Goal: Communication & Community: Answer question/provide support

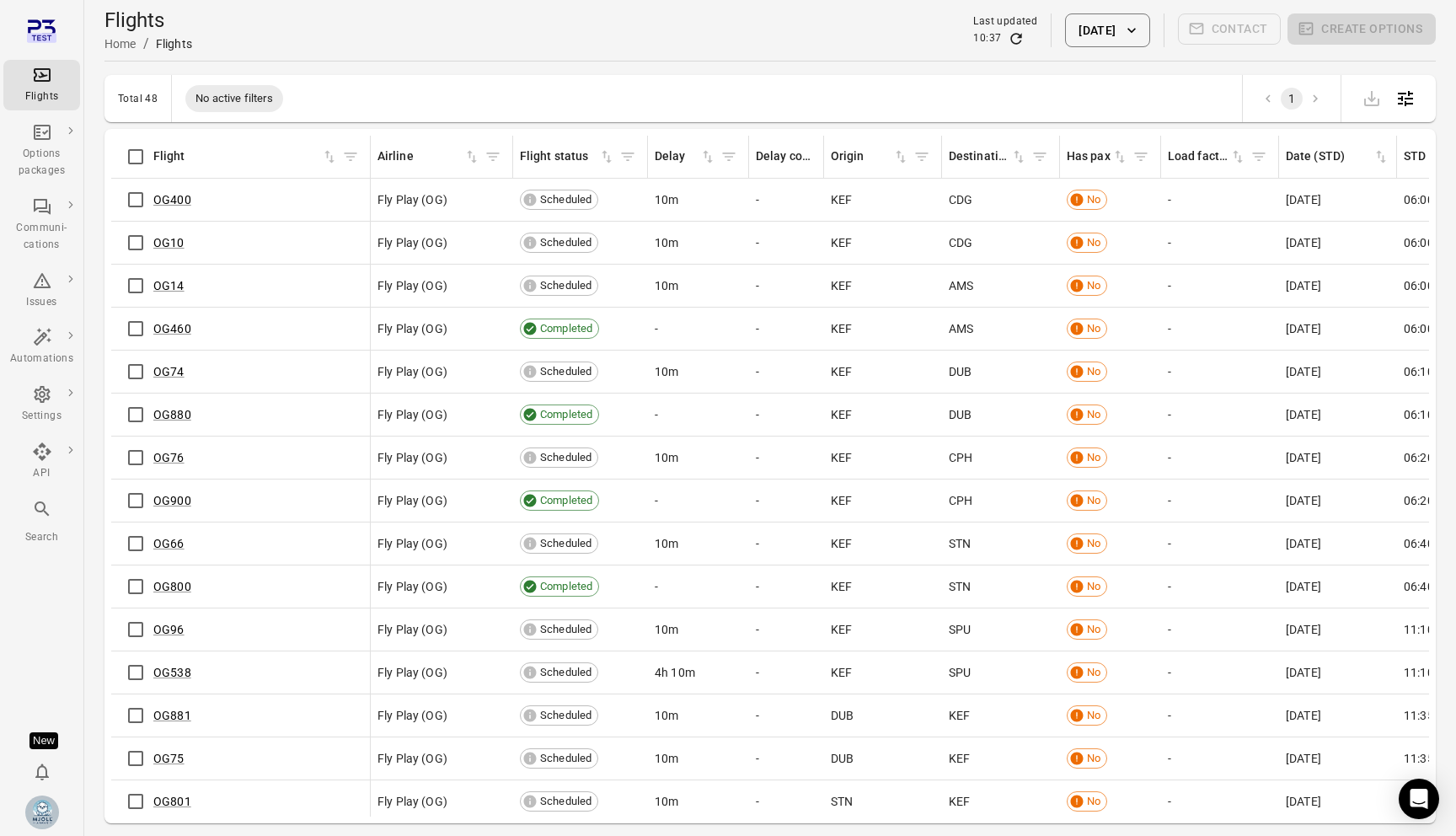
click at [1125, 31] on icon "button" at bounding box center [1131, 30] width 17 height 17
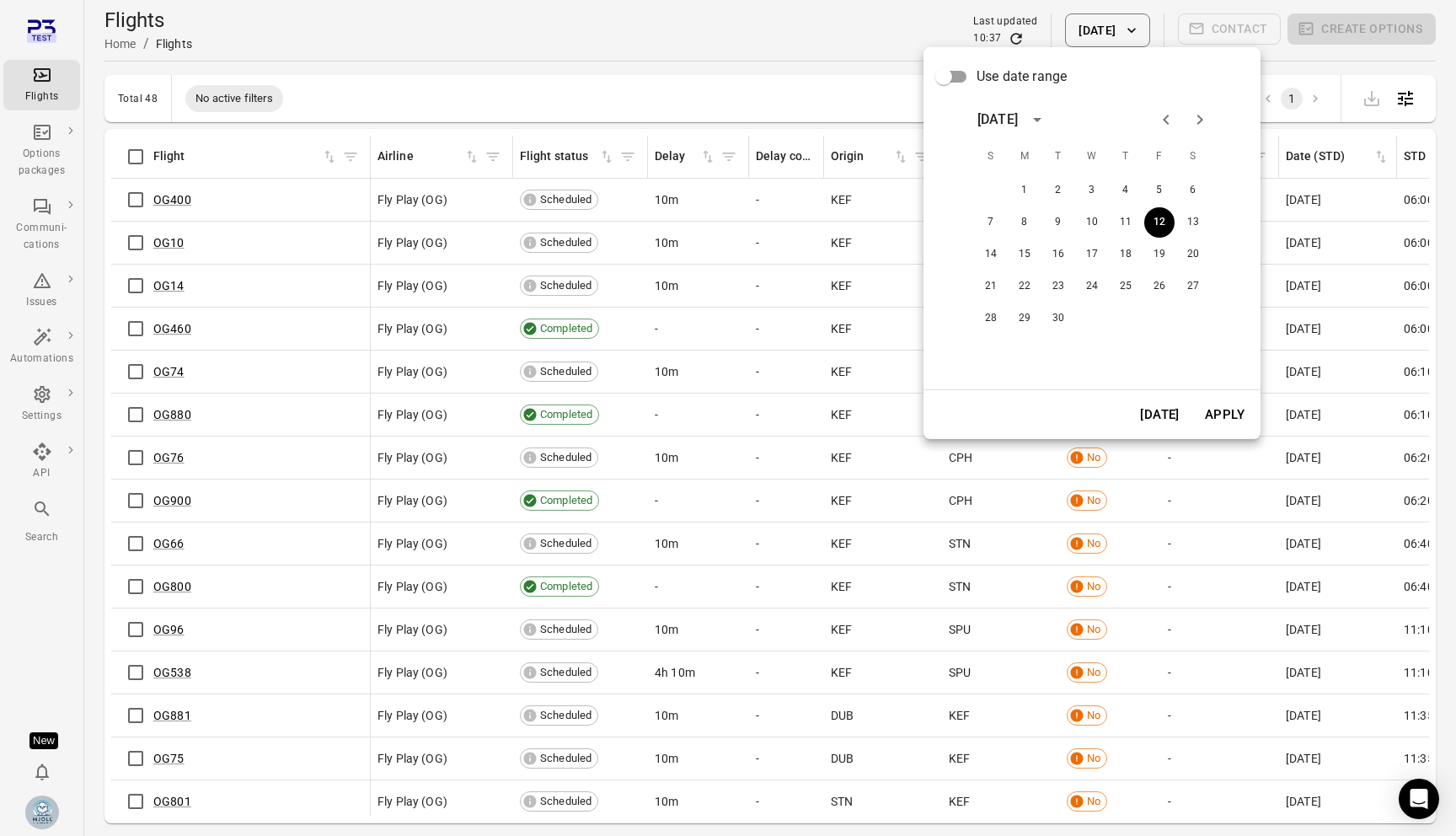
click at [1159, 115] on icon "Previous month" at bounding box center [1166, 119] width 20 height 20
click at [1191, 122] on icon "Next month" at bounding box center [1200, 119] width 20 height 20
click at [1132, 217] on button "11" at bounding box center [1125, 222] width 31 height 31
click at [1229, 401] on button "Apply" at bounding box center [1224, 415] width 58 height 35
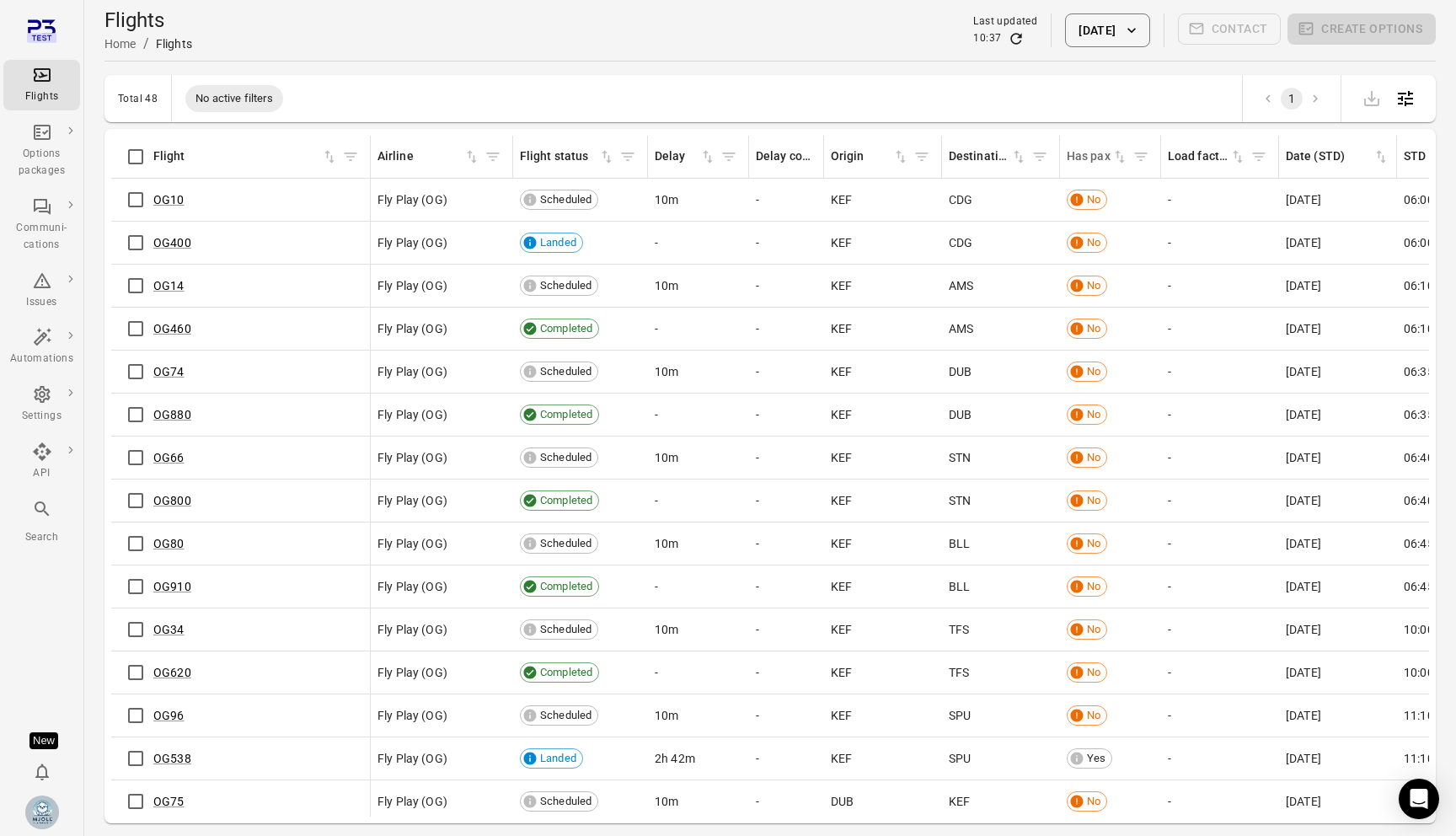
click at [1120, 157] on icon "Sort by has pax in ascending order" at bounding box center [1119, 157] width 17 height 17
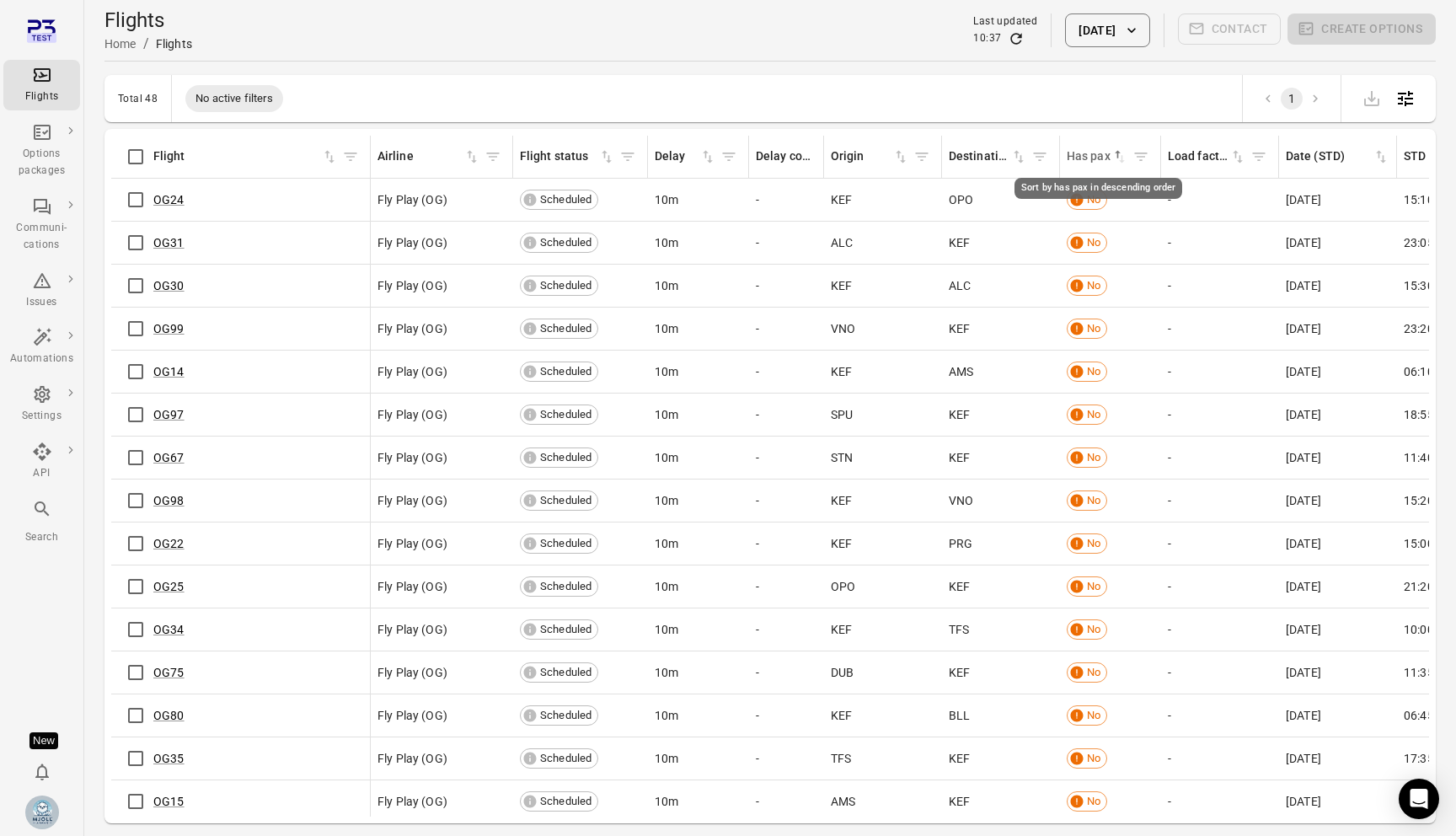
click at [1120, 157] on icon "Sort by has pax in descending order" at bounding box center [1119, 157] width 17 height 17
click at [182, 199] on link "OG538" at bounding box center [171, 199] width 38 height 13
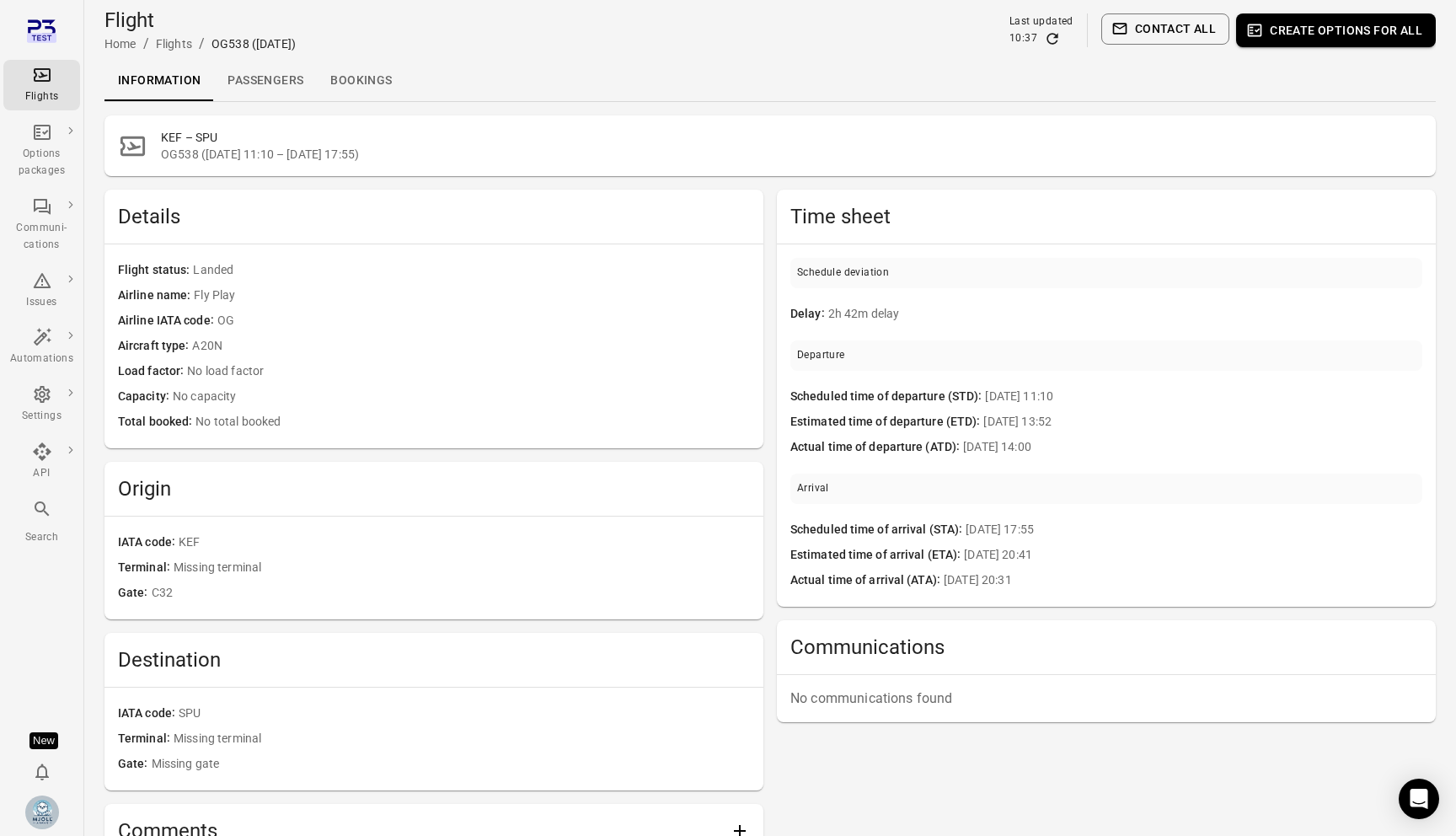
click at [285, 90] on link "Passengers" at bounding box center [266, 80] width 103 height 40
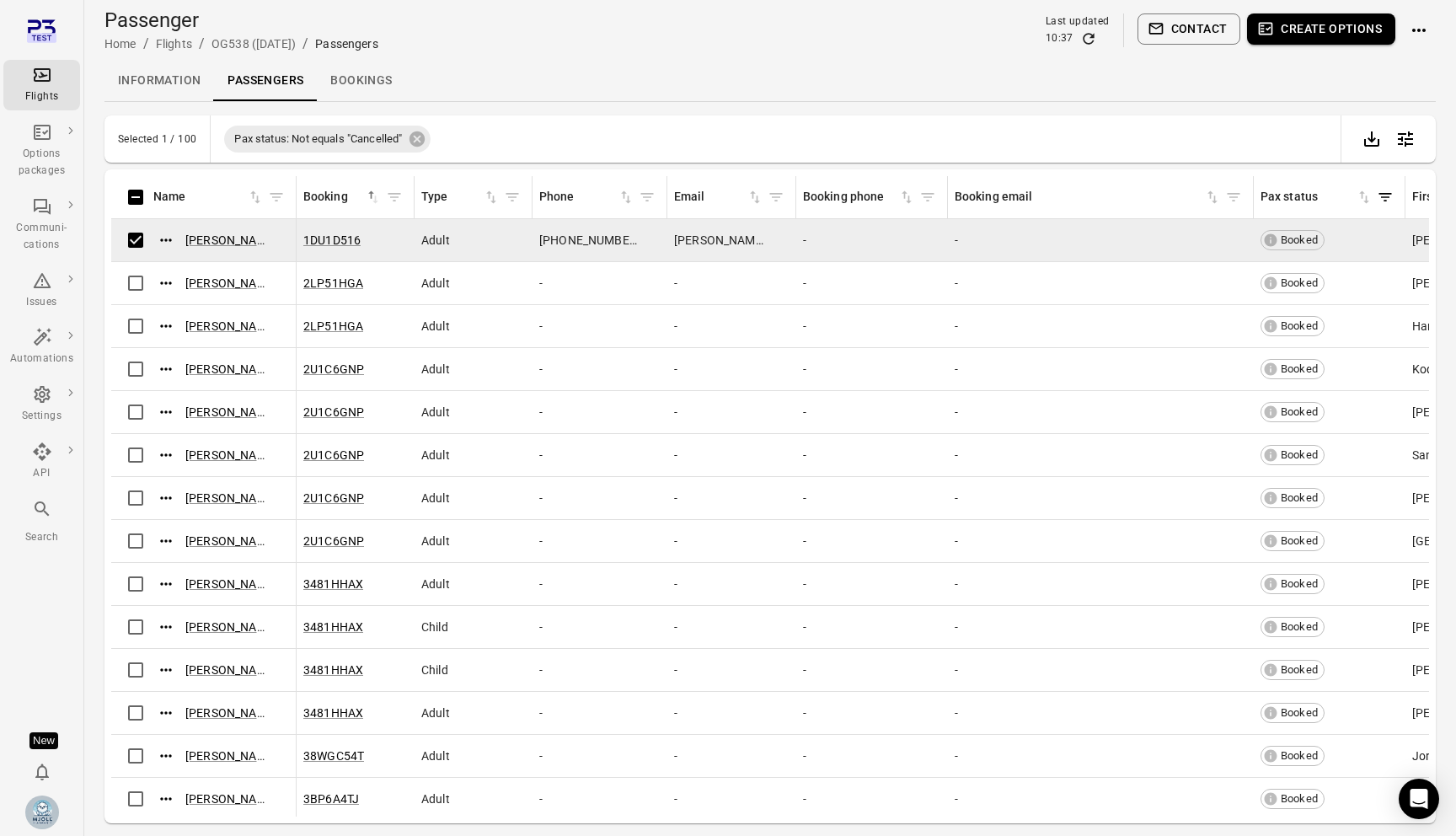
click at [1199, 31] on button "Contact" at bounding box center [1189, 29] width 104 height 31
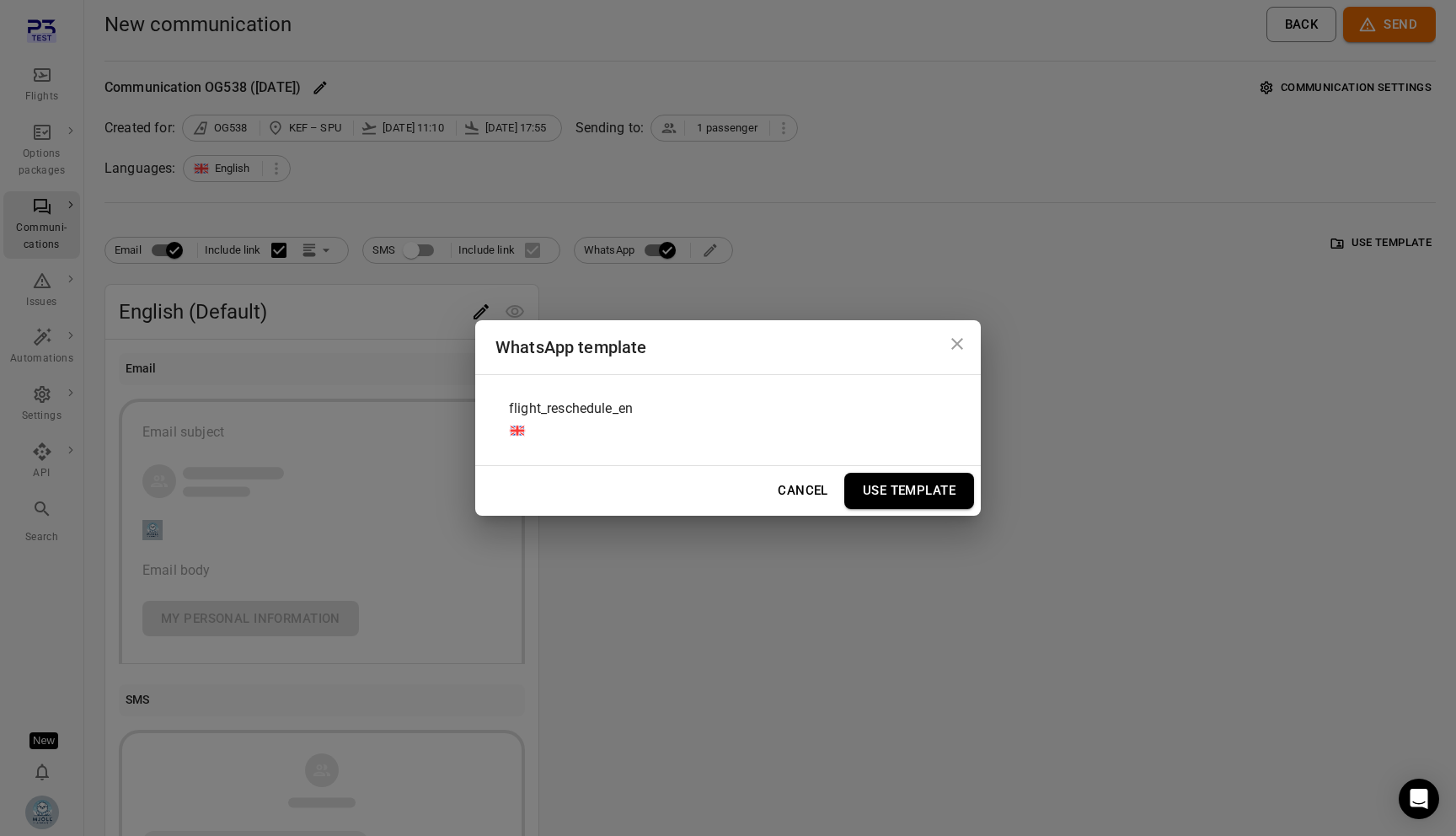
click at [702, 416] on div "flight_reschedule_en" at bounding box center [728, 420] width 465 height 63
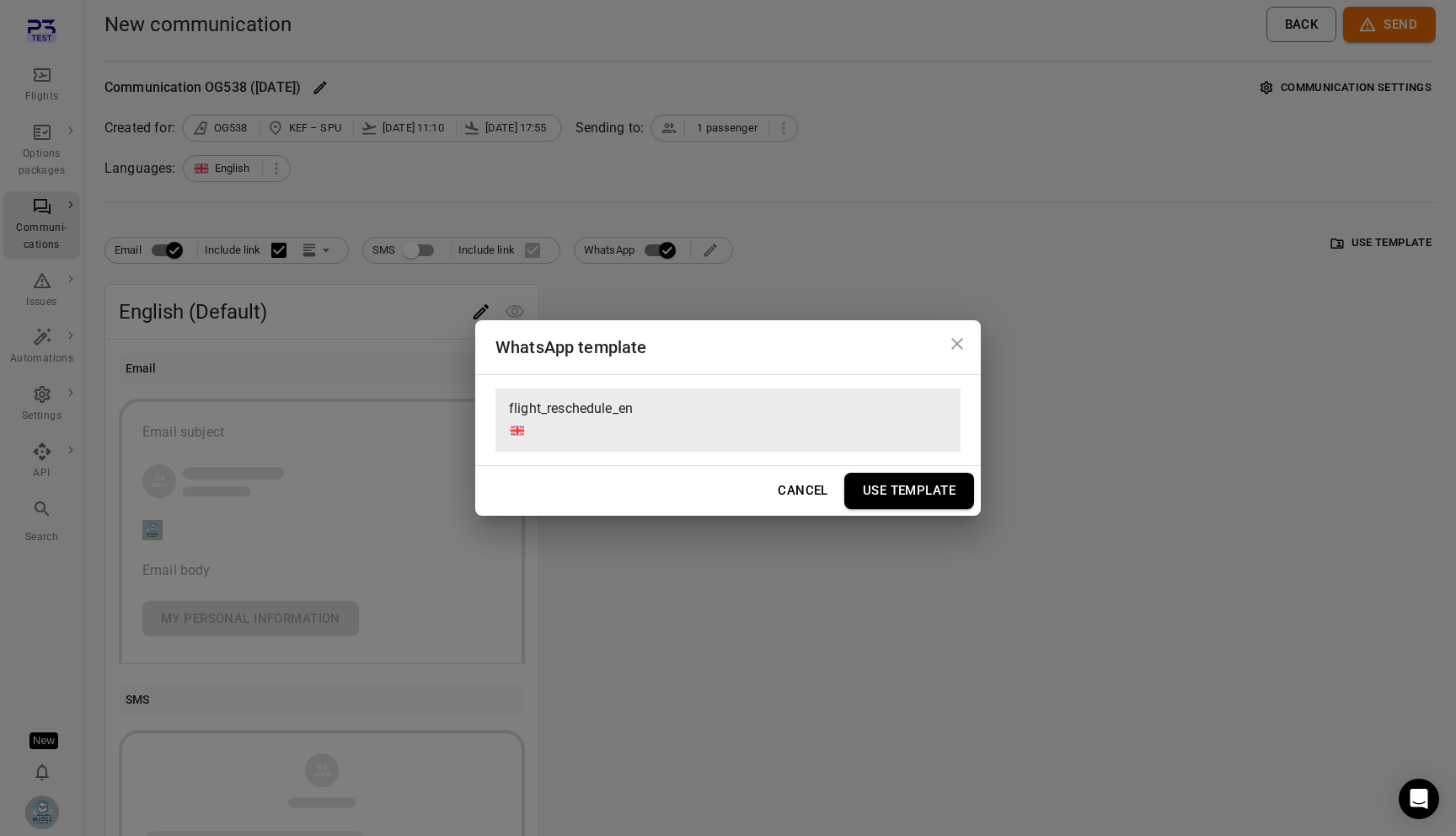
click at [918, 496] on button "Use Template" at bounding box center [909, 491] width 129 height 35
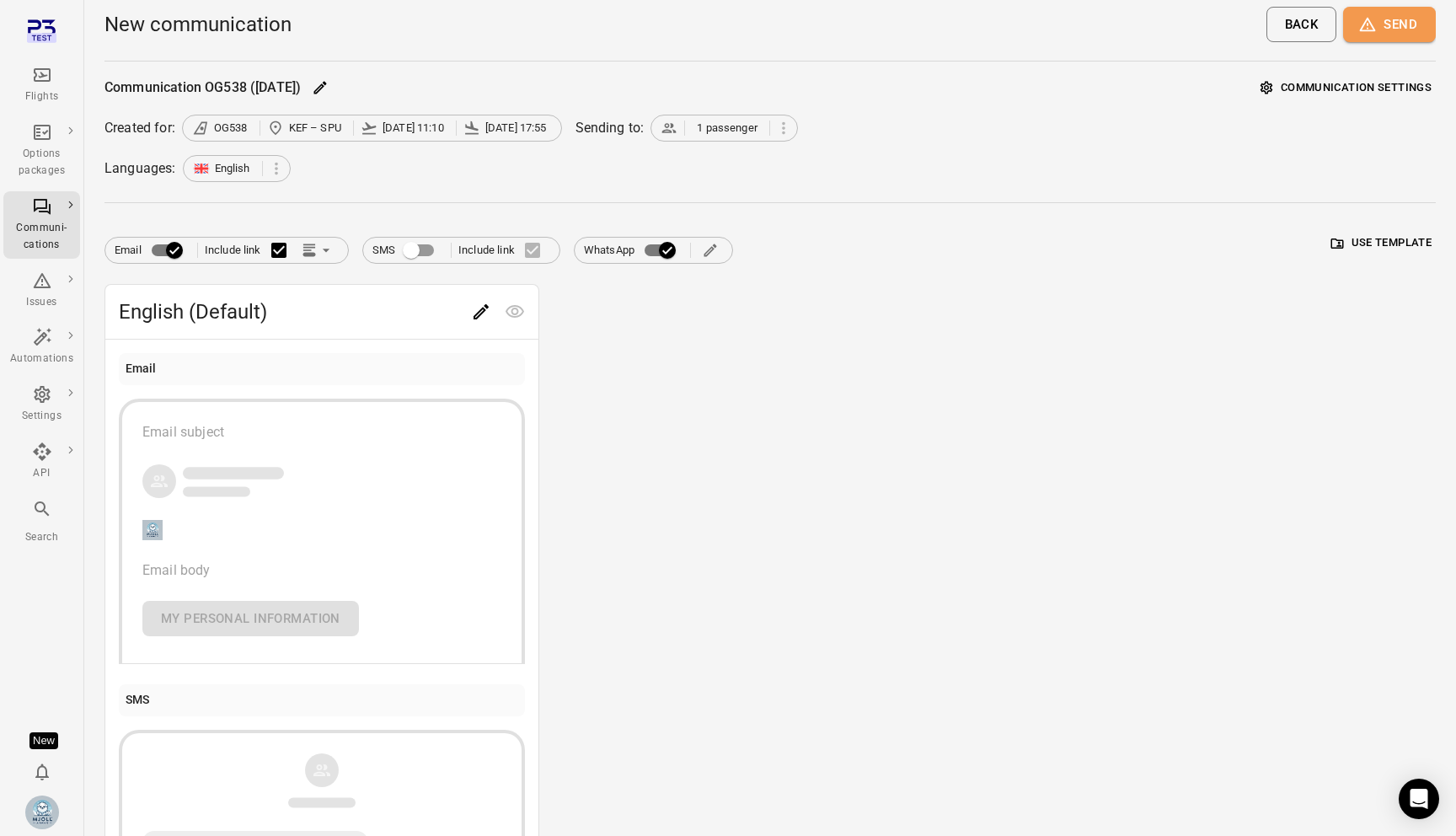
click at [1412, 37] on button "Send" at bounding box center [1390, 24] width 93 height 35
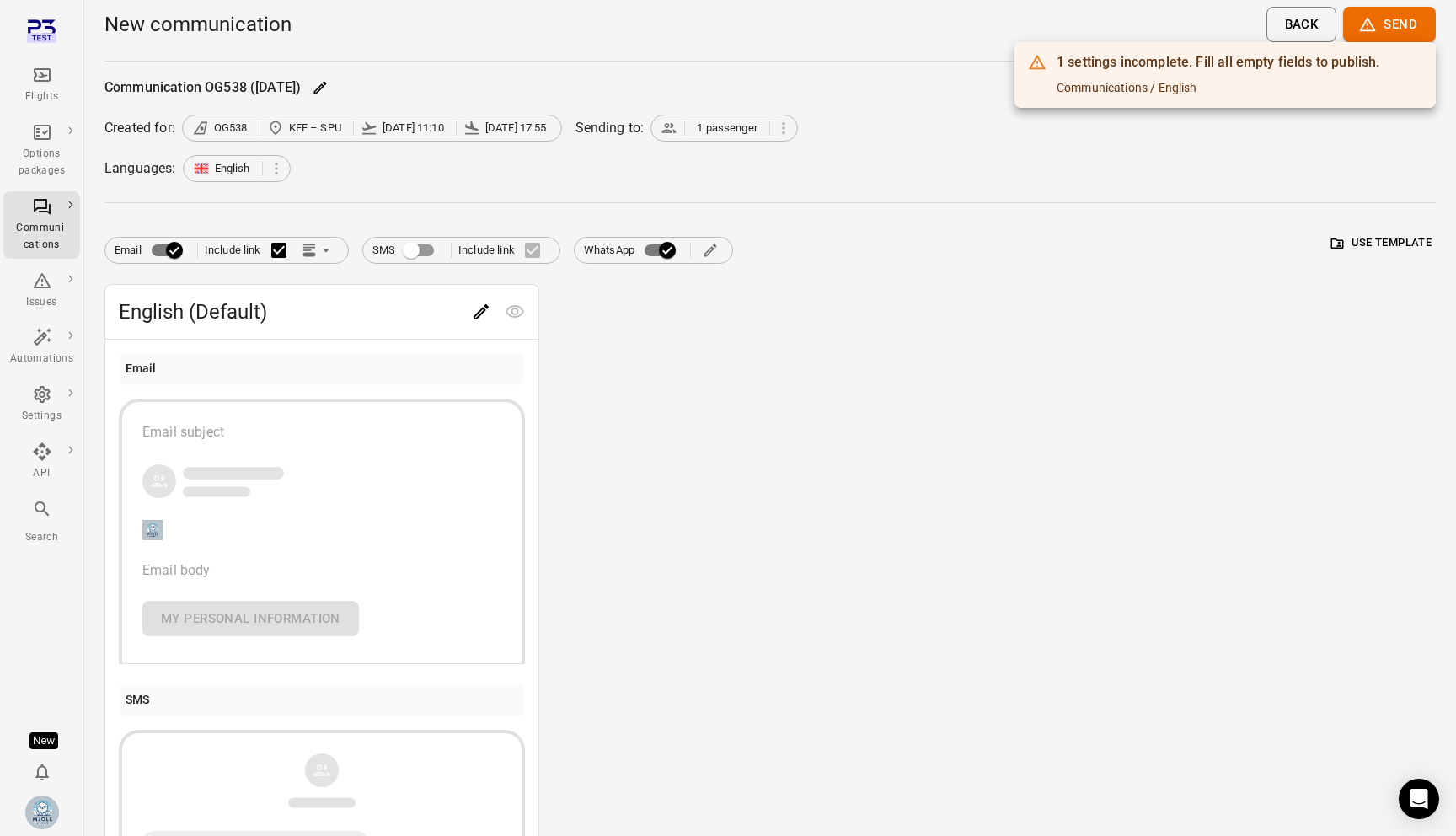
click at [950, 254] on div at bounding box center [728, 418] width 1456 height 836
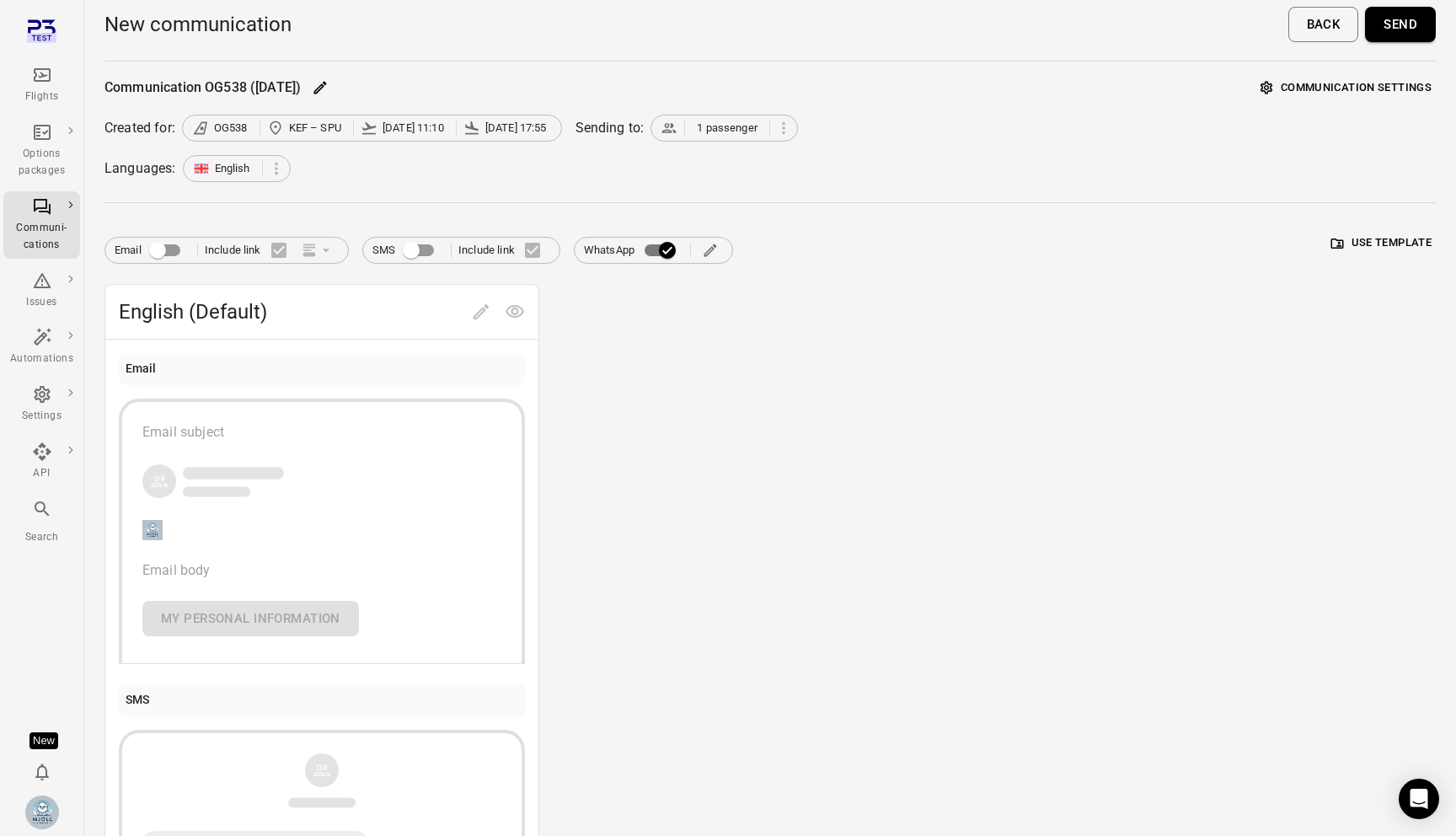
click at [1414, 11] on button "Send" at bounding box center [1400, 24] width 71 height 35
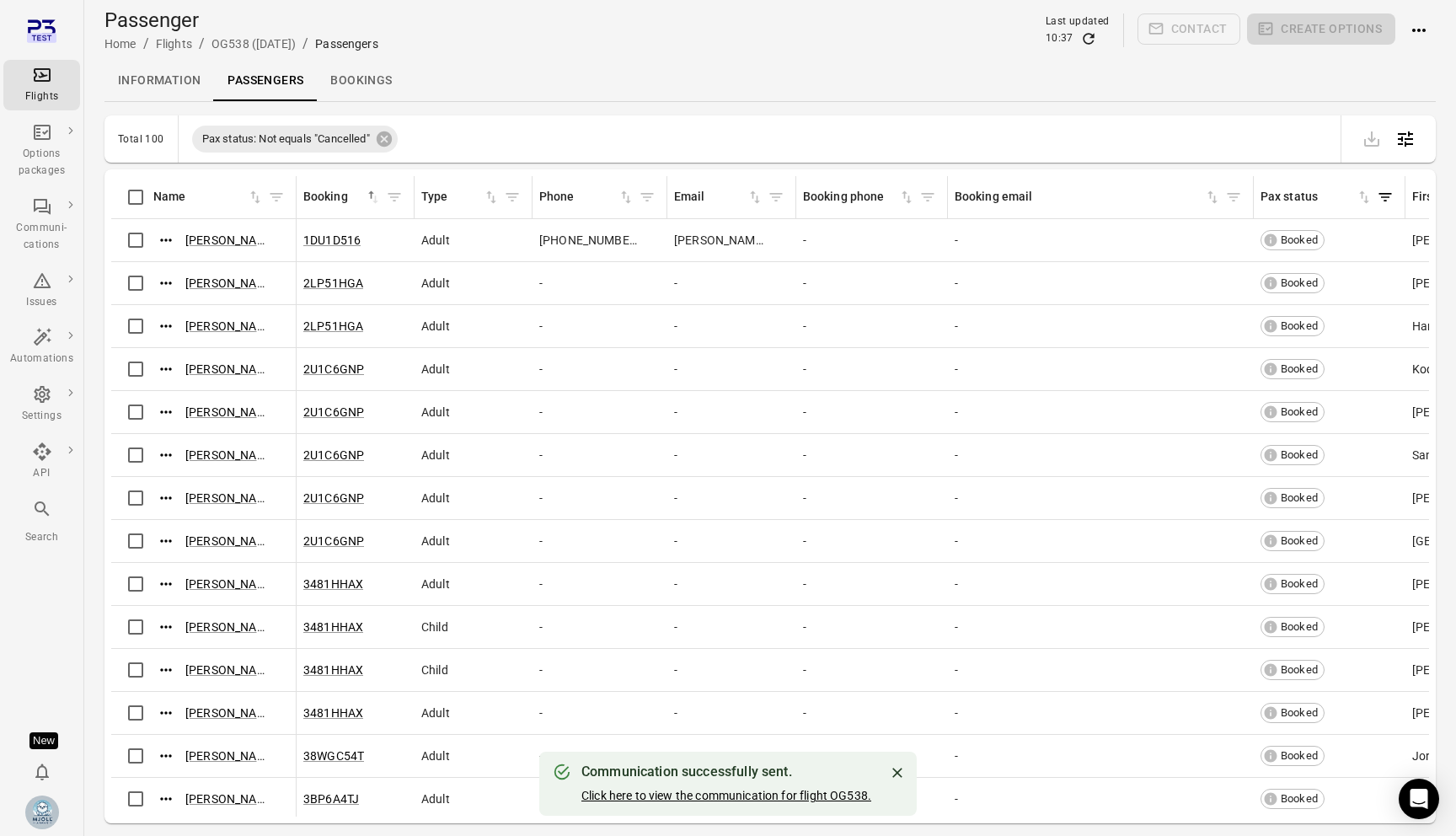
click at [802, 794] on link "Click here to view the communication for flight OG538." at bounding box center [726, 795] width 289 height 13
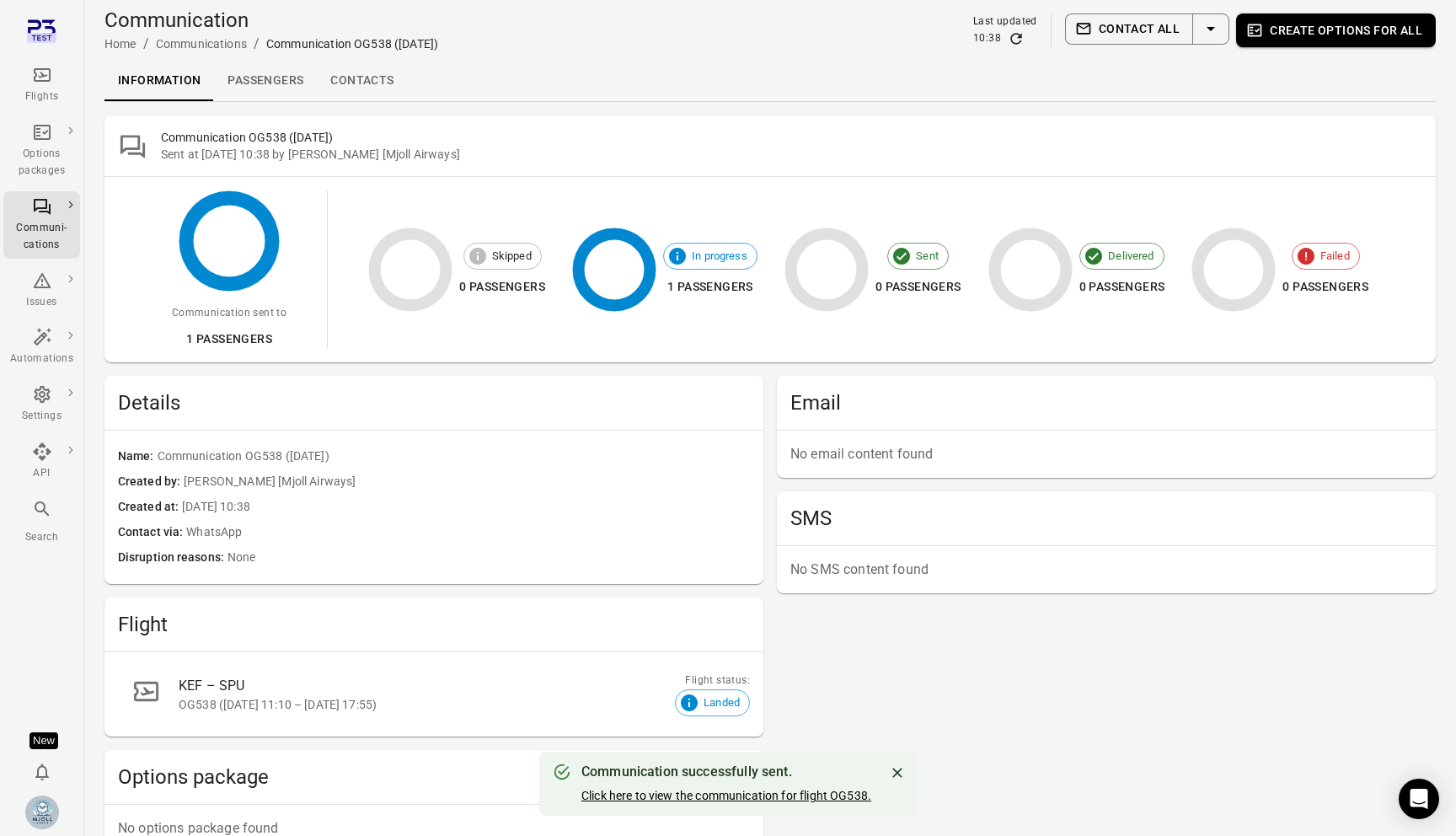
click at [797, 795] on link "Click here to view the communication for flight OG538." at bounding box center [726, 795] width 289 height 13
click at [282, 81] on link "Passengers" at bounding box center [266, 80] width 103 height 40
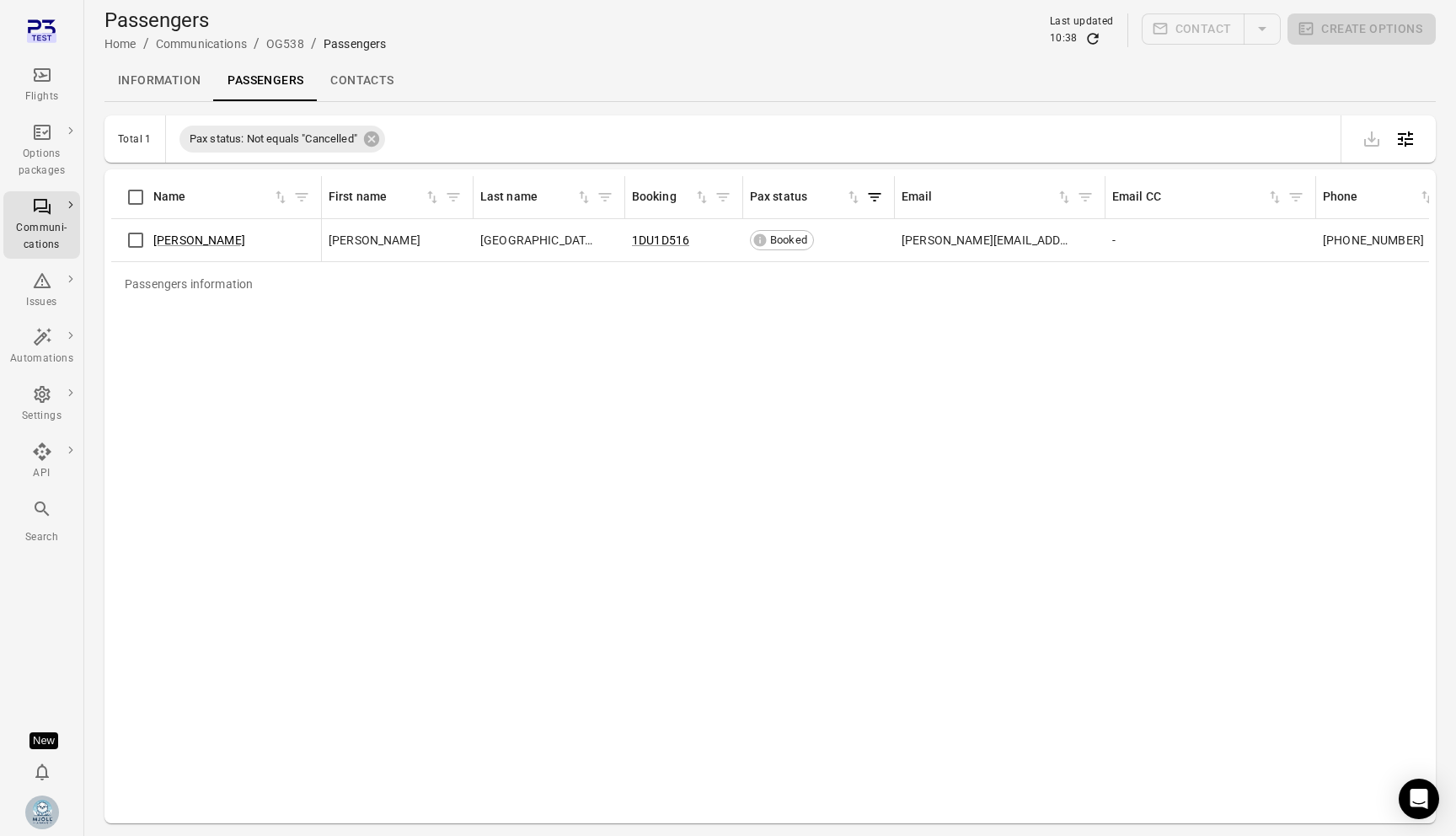
click at [361, 91] on link "Contacts" at bounding box center [361, 80] width 90 height 40
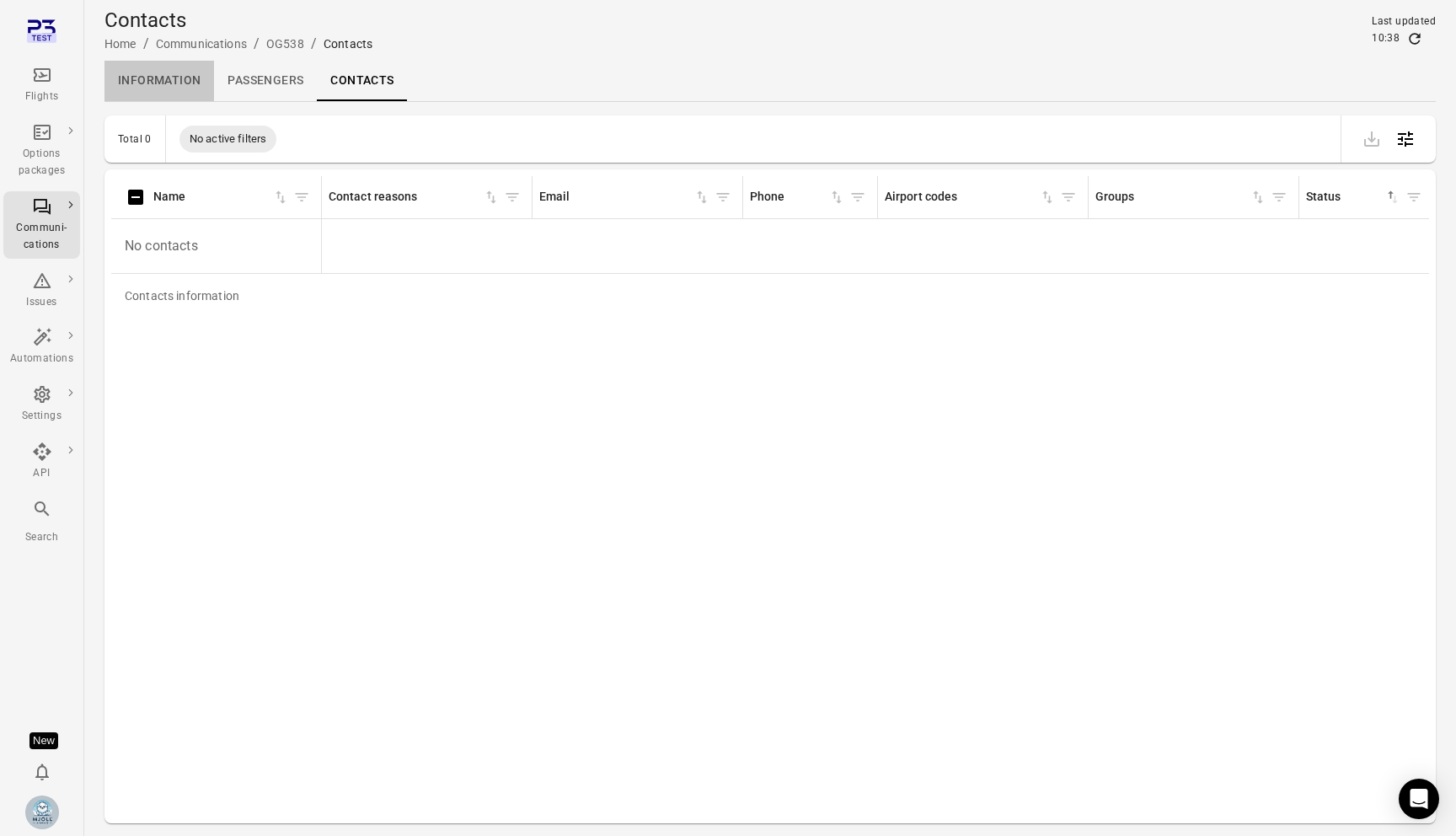
click at [176, 89] on link "Information" at bounding box center [158, 80] width 109 height 40
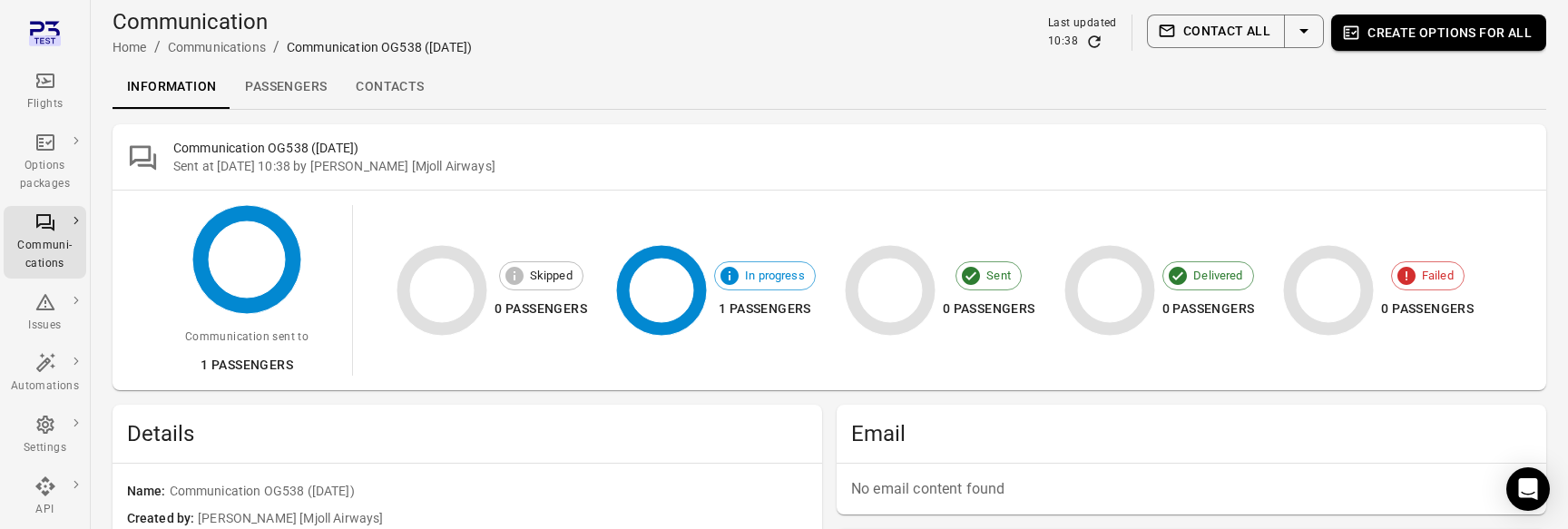
click at [627, 106] on div "Information Passengers Contacts" at bounding box center [829, 87] width 1433 height 43
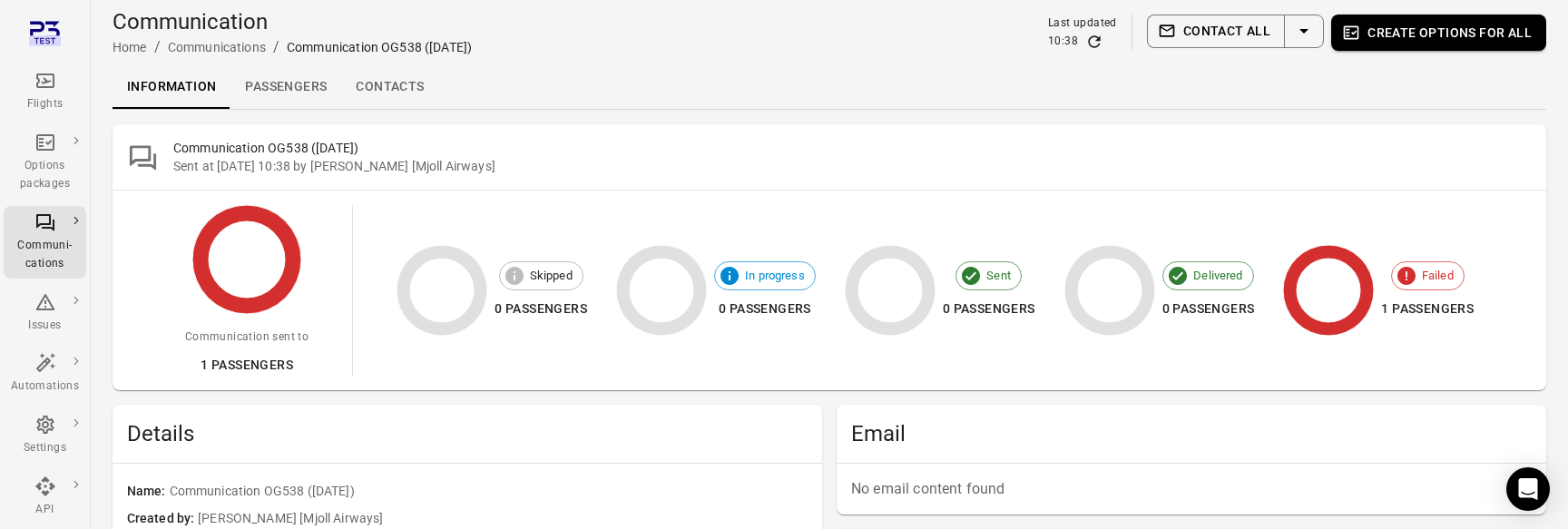
click at [312, 96] on link "Passengers" at bounding box center [286, 87] width 111 height 43
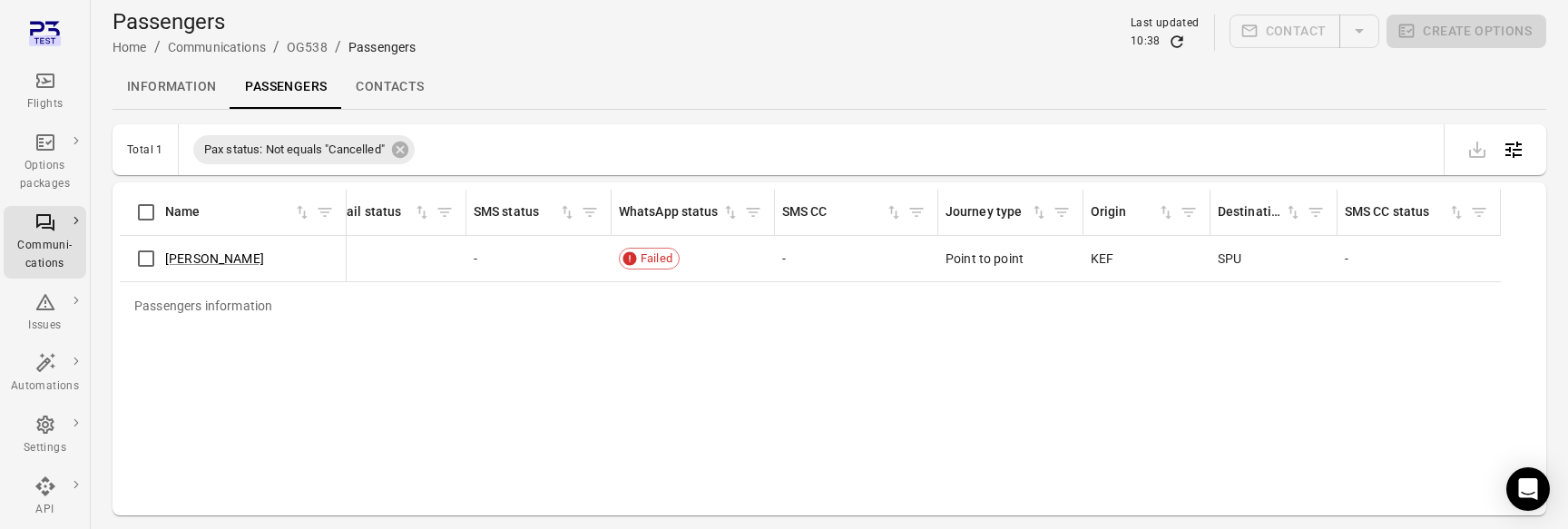
scroll to position [0, 1457]
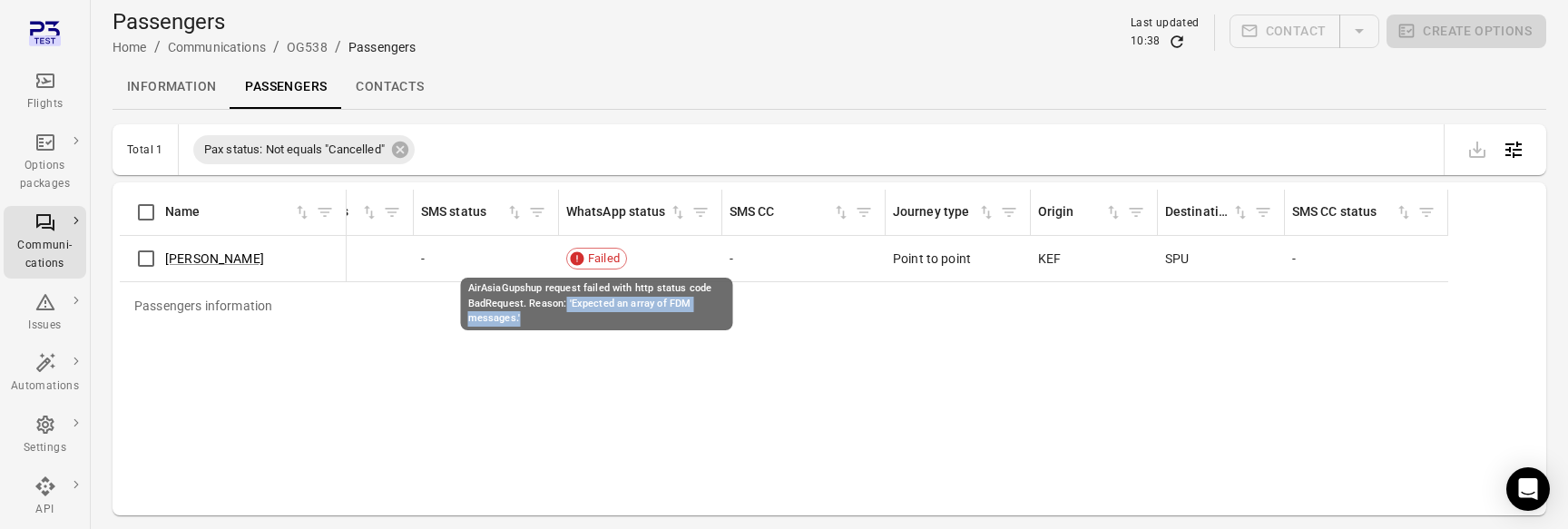
drag, startPoint x: 565, startPoint y: 303, endPoint x: 590, endPoint y: 316, distance: 28.2
click at [590, 316] on div "AirAsiaGupshup request failed with http status code BadRequest. Reason: 'Expect…" at bounding box center [596, 304] width 272 height 53
drag, startPoint x: 470, startPoint y: 287, endPoint x: 705, endPoint y: 286, distance: 235.0
click at [705, 286] on div "AirAsiaGupshup request failed with http status code BadRequest. Reason: 'Expect…" at bounding box center [596, 304] width 272 height 53
copy div "AirAsiaGupshup request failed with http status code"
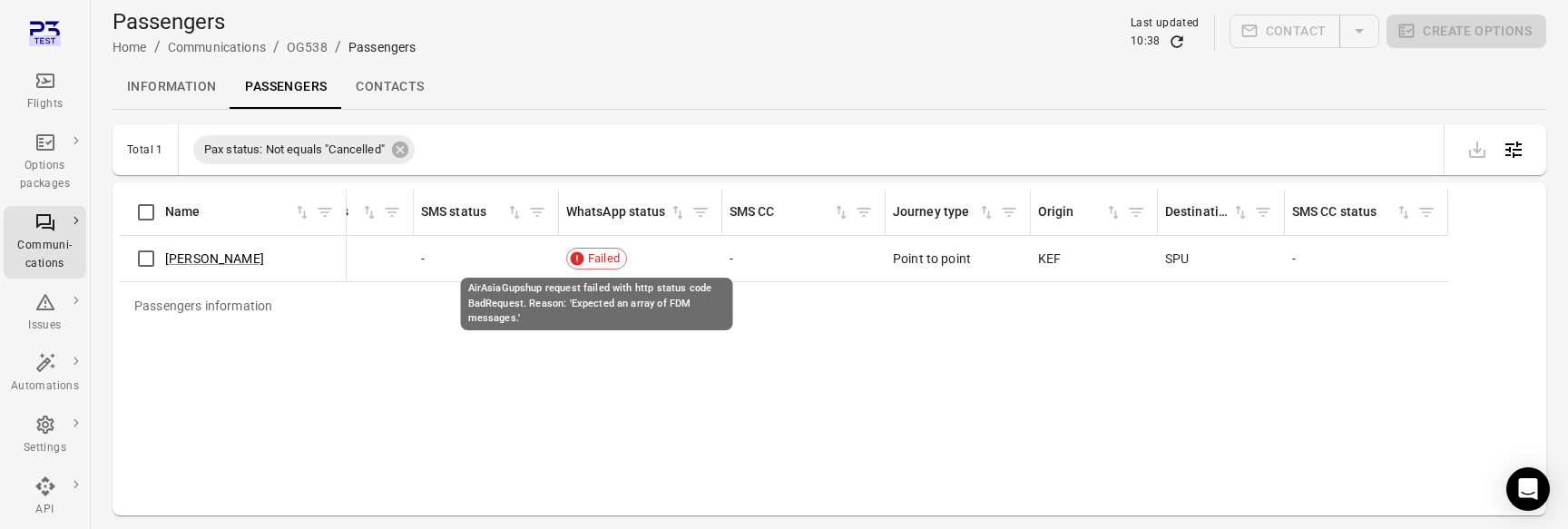
click at [568, 303] on div "AirAsiaGupshup request failed with http status code BadRequest. Reason: 'Expect…" at bounding box center [596, 304] width 272 height 53
drag, startPoint x: 463, startPoint y: 288, endPoint x: 710, endPoint y: 287, distance: 247.0
click at [710, 287] on div "AirAsiaGupshup request failed with http status code BadRequest. Reason: 'Expect…" at bounding box center [596, 304] width 272 height 53
copy div "AirAsiaGupshup request failed with http status code"
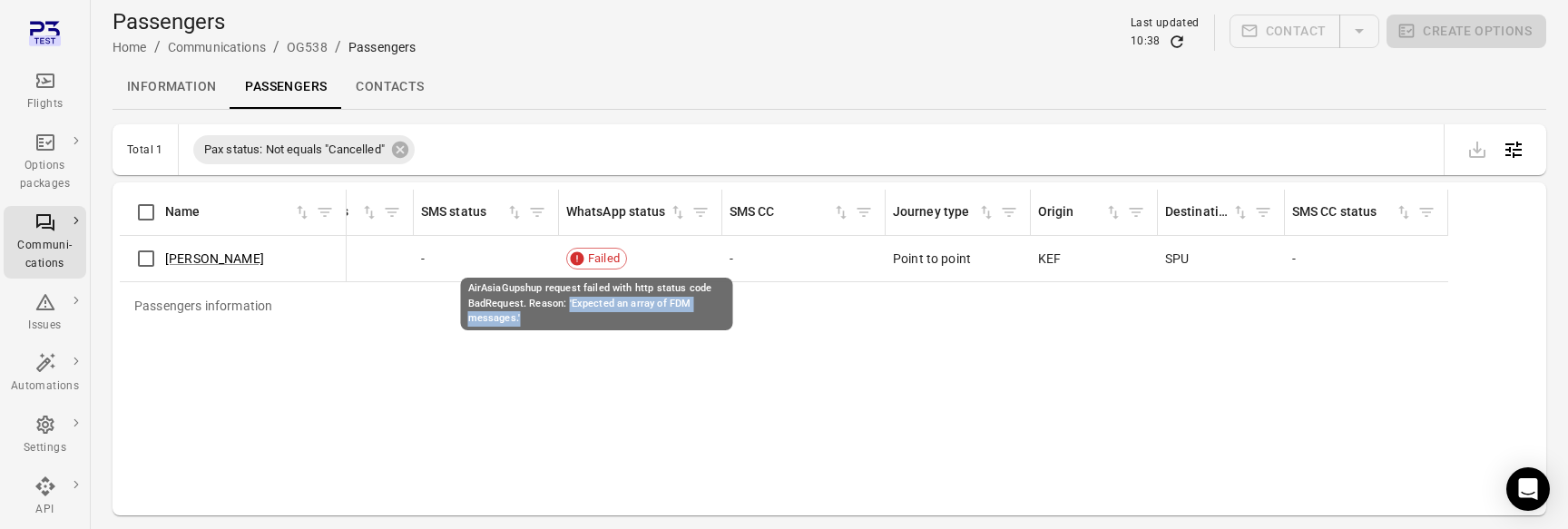
drag, startPoint x: 568, startPoint y: 297, endPoint x: 587, endPoint y: 314, distance: 25.5
click at [587, 314] on div "AirAsiaGupshup request failed with http status code BadRequest. Reason: 'Expect…" at bounding box center [596, 304] width 272 height 53
copy div "'Expected an array of FDM messages.'"
drag, startPoint x: 566, startPoint y: 300, endPoint x: 582, endPoint y: 317, distance: 23.3
click at [582, 317] on div "AirAsiaGupshup request failed with http status code BadRequest. Reason: 'Expect…" at bounding box center [596, 304] width 272 height 53
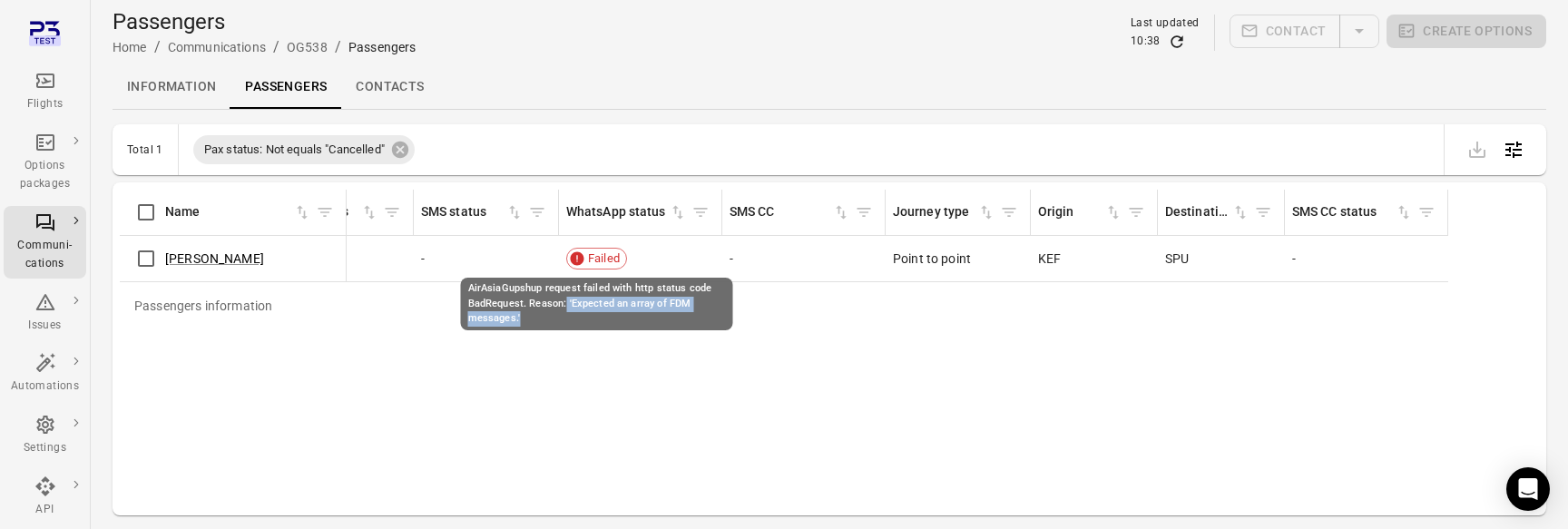
copy div "'Expected an array of FDM messages.'"
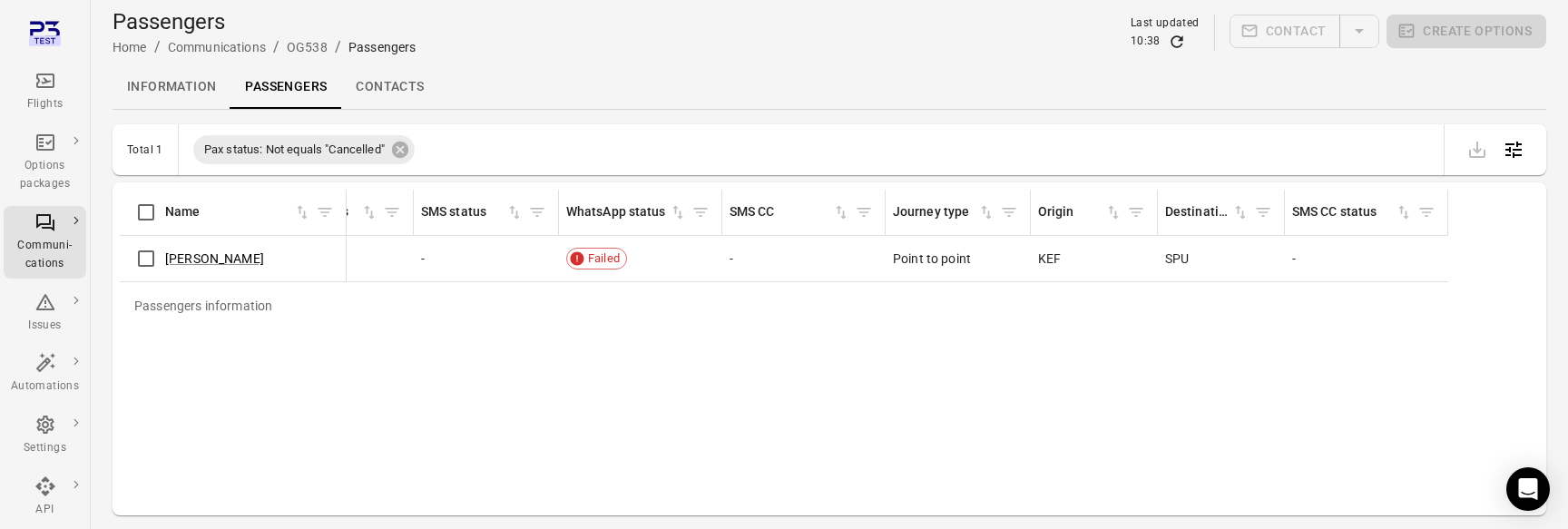
click at [144, 442] on div "Passengers information Name First name Last name Booking Pax status Email Email…" at bounding box center [829, 348] width 1419 height 318
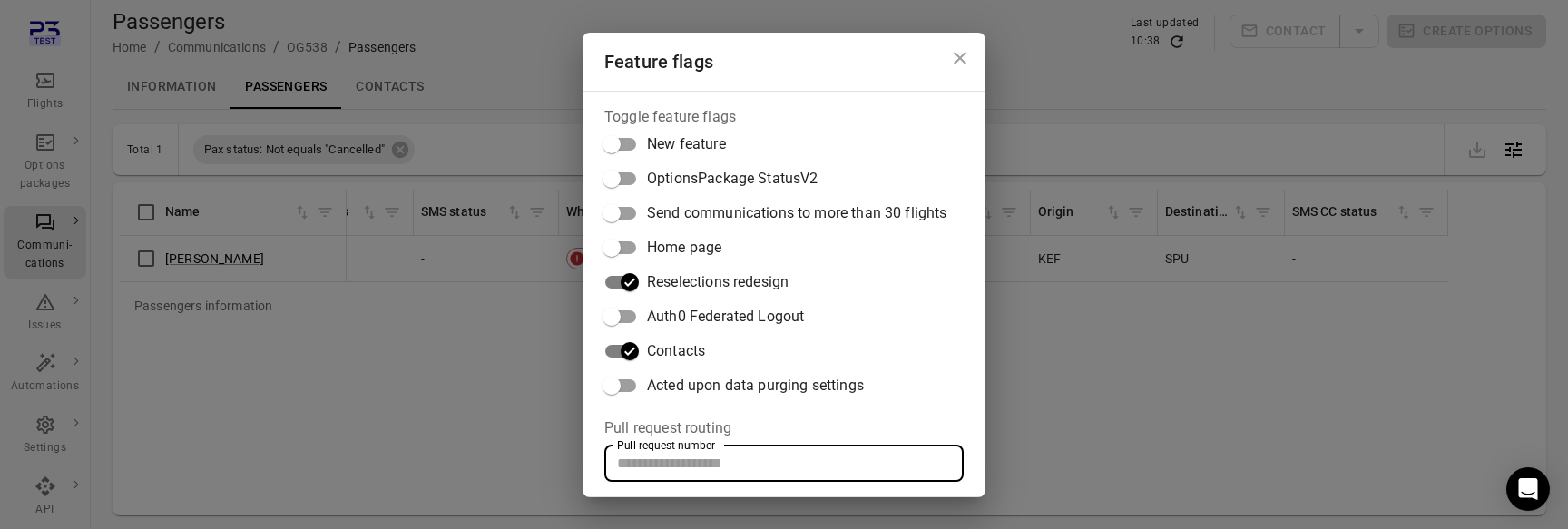
click at [752, 454] on input "Pull request number" at bounding box center [784, 463] width 360 height 37
paste input "*****"
type input "*****"
click at [1062, 455] on div "Feature flags Toggle feature flags New feature OptionsPackage StatusV2 Send com…" at bounding box center [784, 264] width 1568 height 529
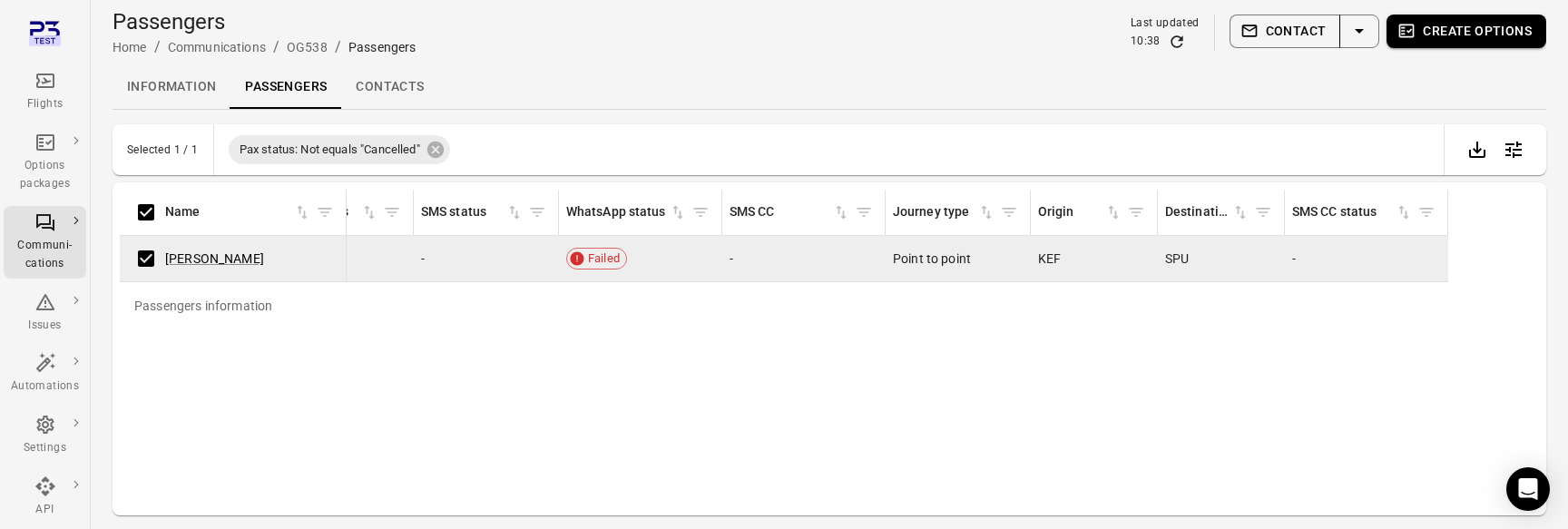
click at [1318, 24] on button "Contact" at bounding box center [1285, 31] width 112 height 34
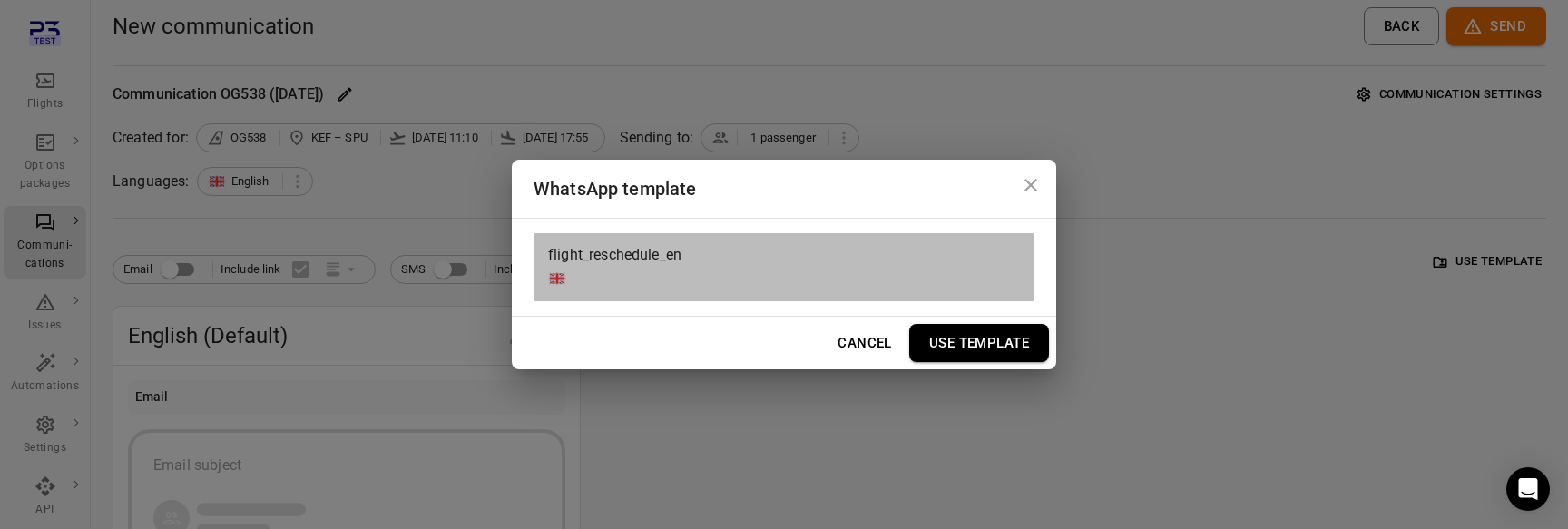
click at [741, 265] on div "flight_reschedule_en" at bounding box center [784, 267] width 501 height 68
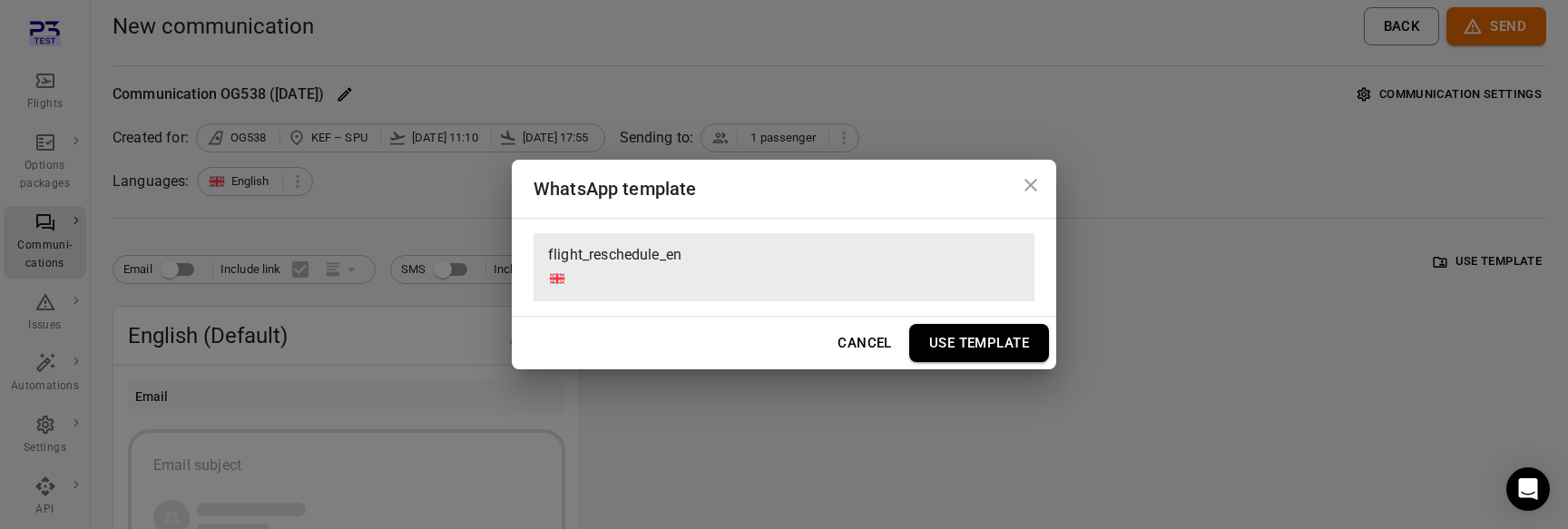
click at [1009, 333] on button "Use Template" at bounding box center [978, 343] width 139 height 38
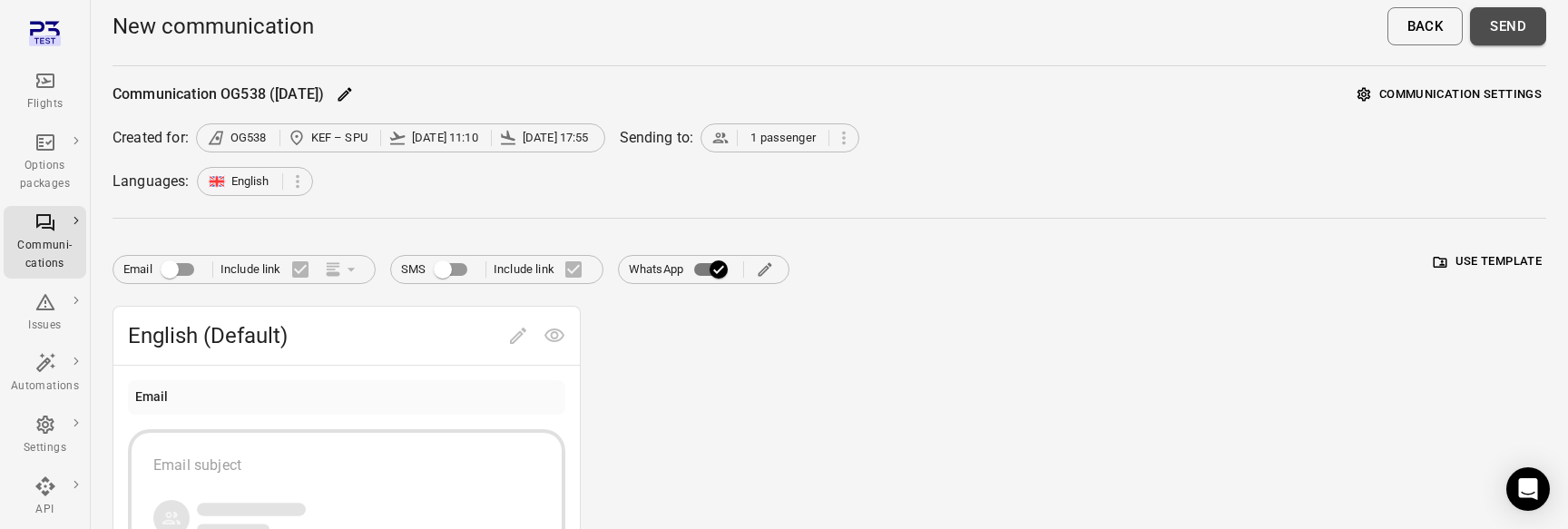
click at [1502, 35] on button "Send" at bounding box center [1508, 26] width 76 height 38
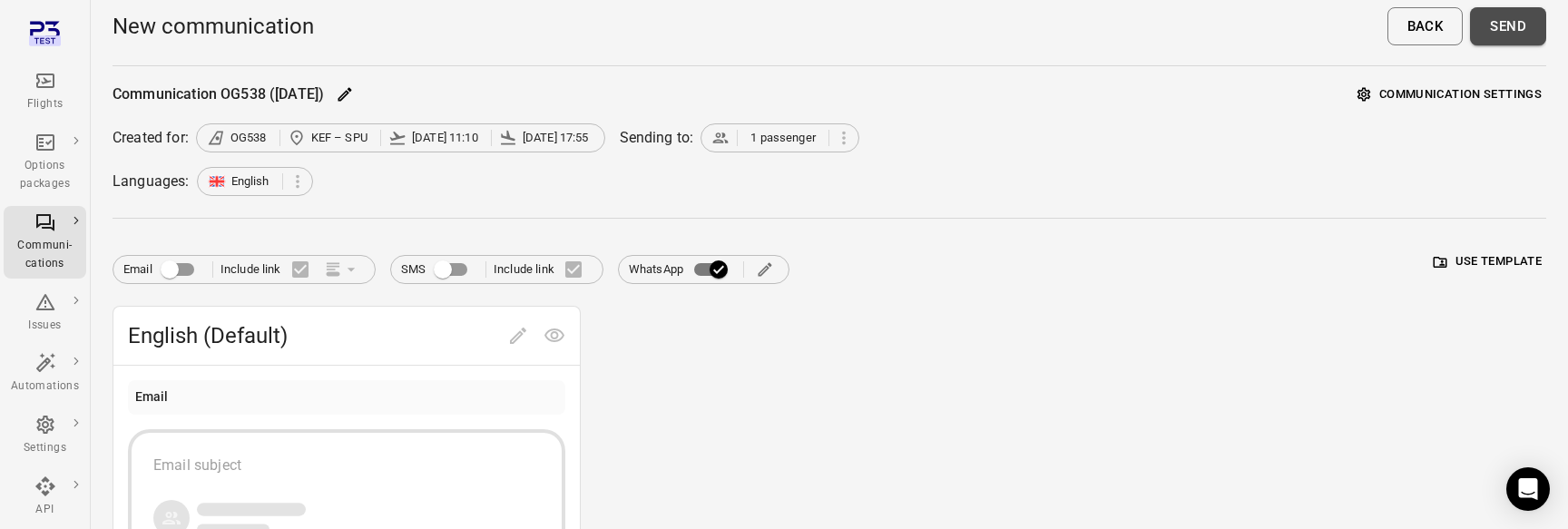
click at [1495, 28] on button "Send" at bounding box center [1508, 26] width 76 height 38
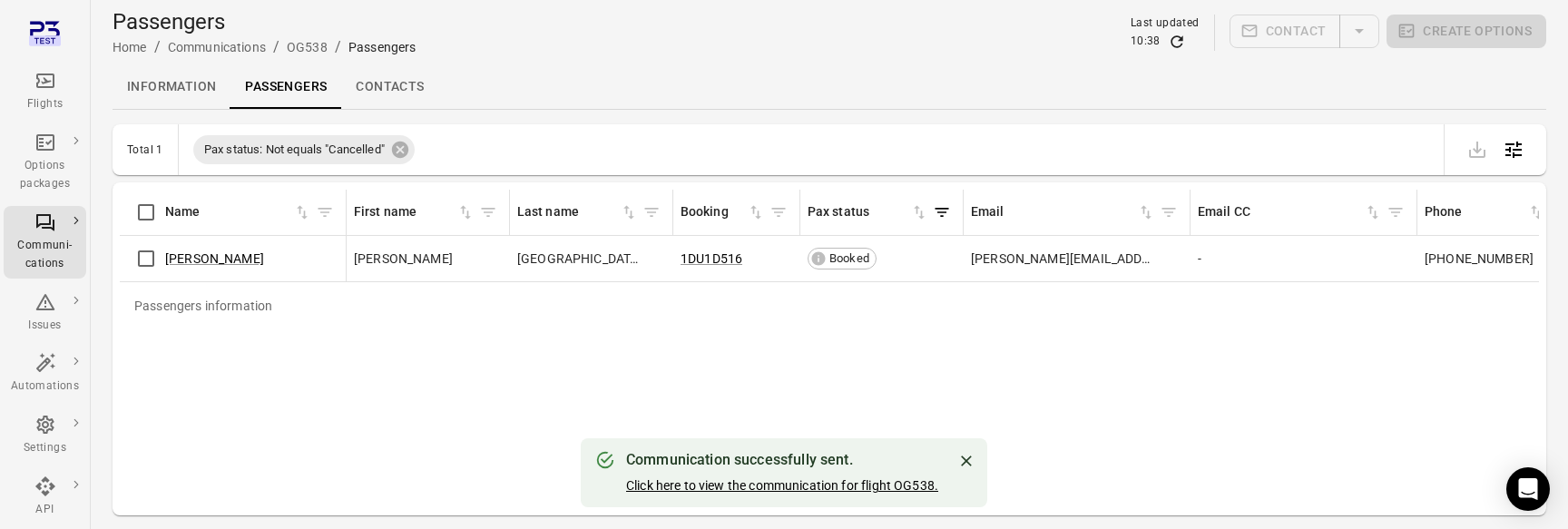
click at [825, 491] on link "Click here to view the communication for flight OG538." at bounding box center [782, 485] width 312 height 14
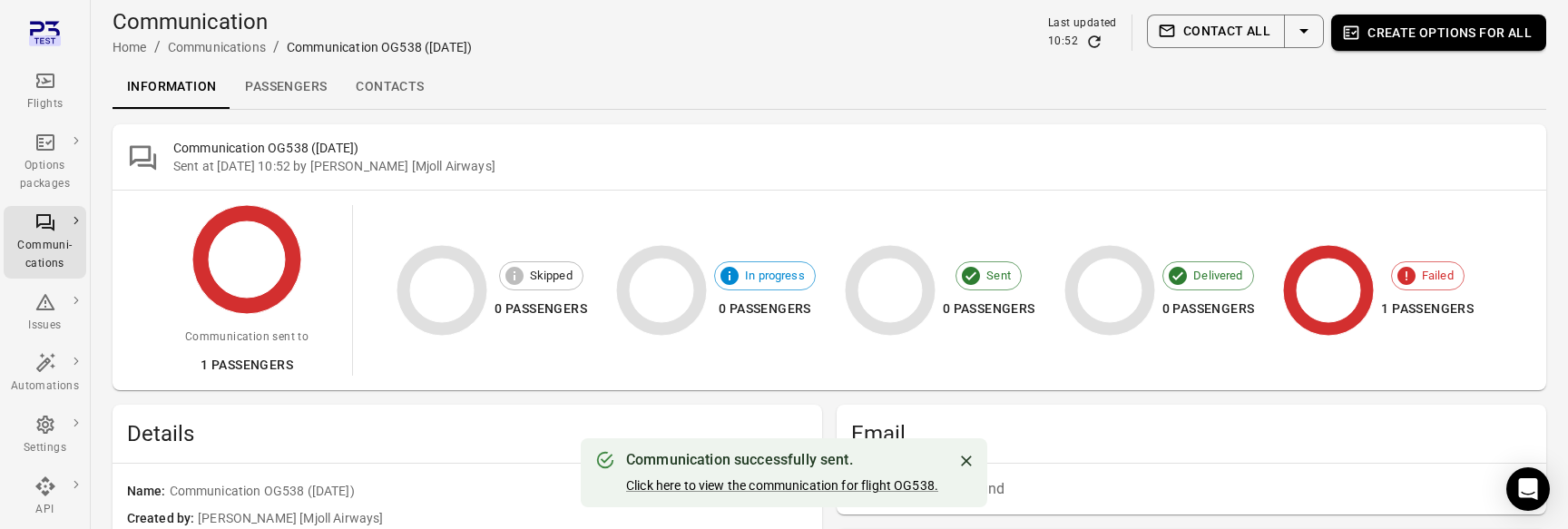
click at [288, 98] on link "Passengers" at bounding box center [286, 87] width 111 height 43
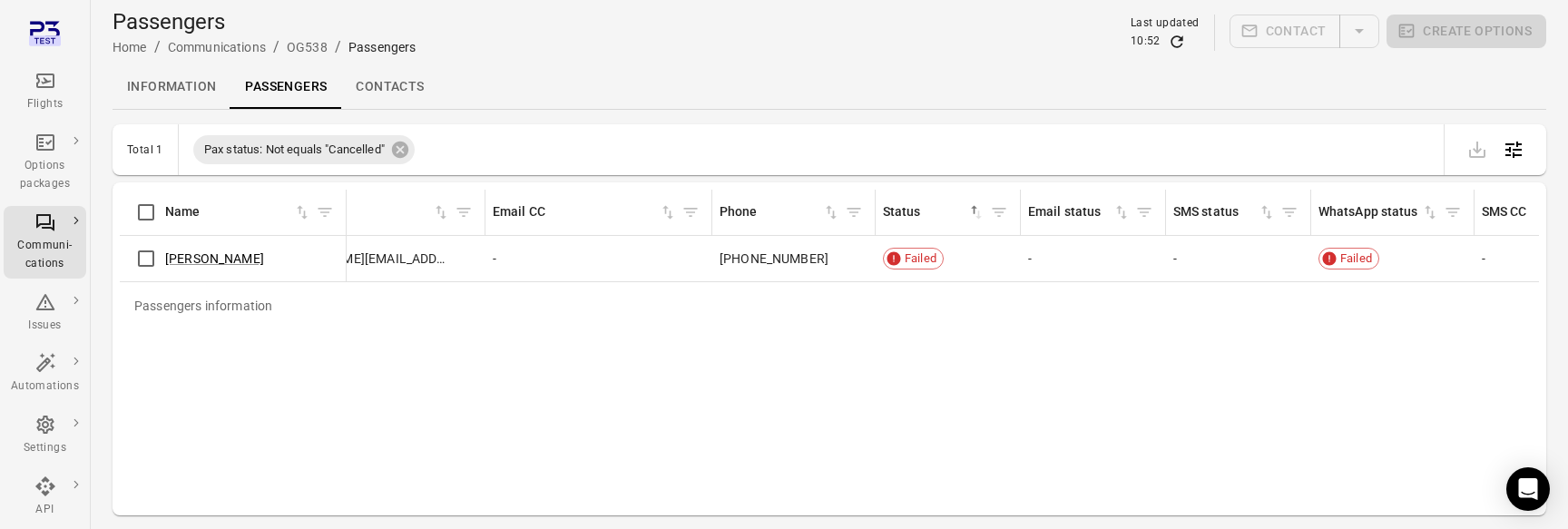
scroll to position [0, 1457]
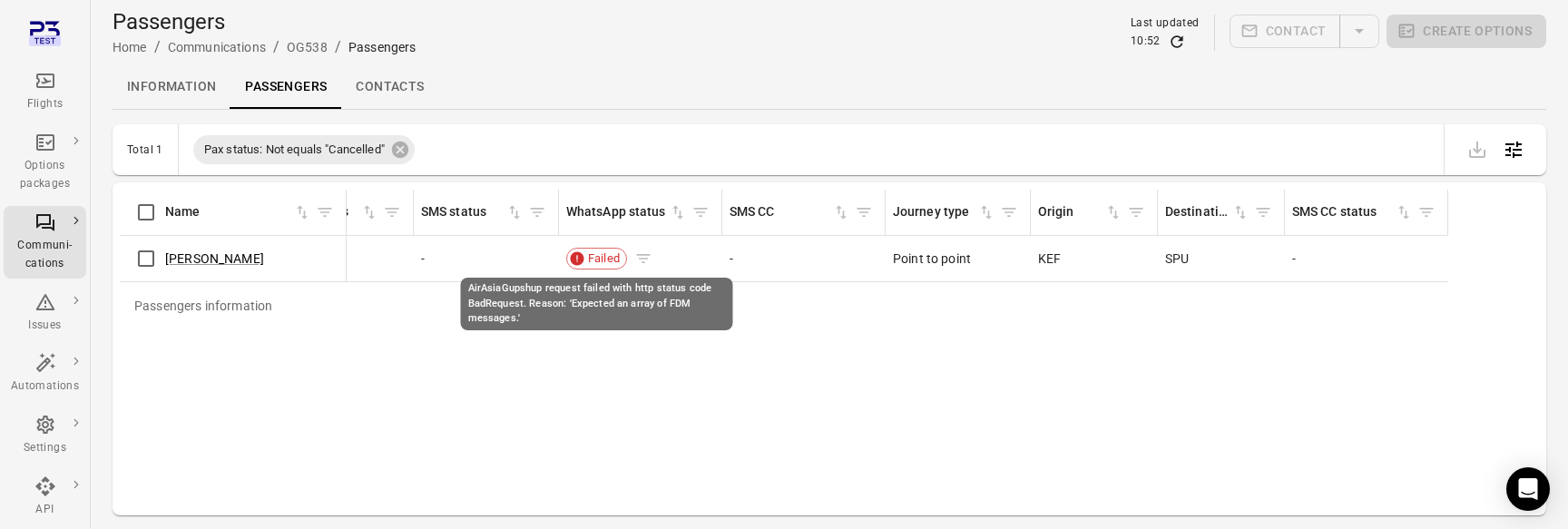
click at [596, 258] on span "Failed" at bounding box center [604, 258] width 44 height 18
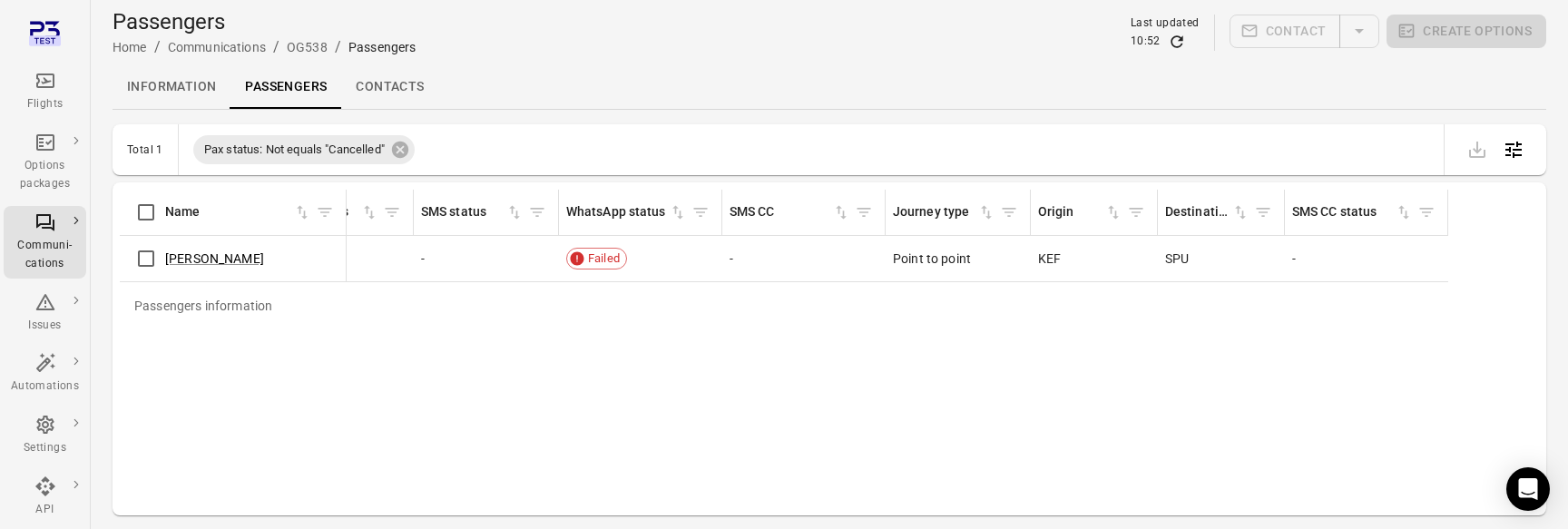
click at [459, 365] on div "Passengers information Name First name Last name Booking Pax status Email Email…" at bounding box center [829, 348] width 1419 height 318
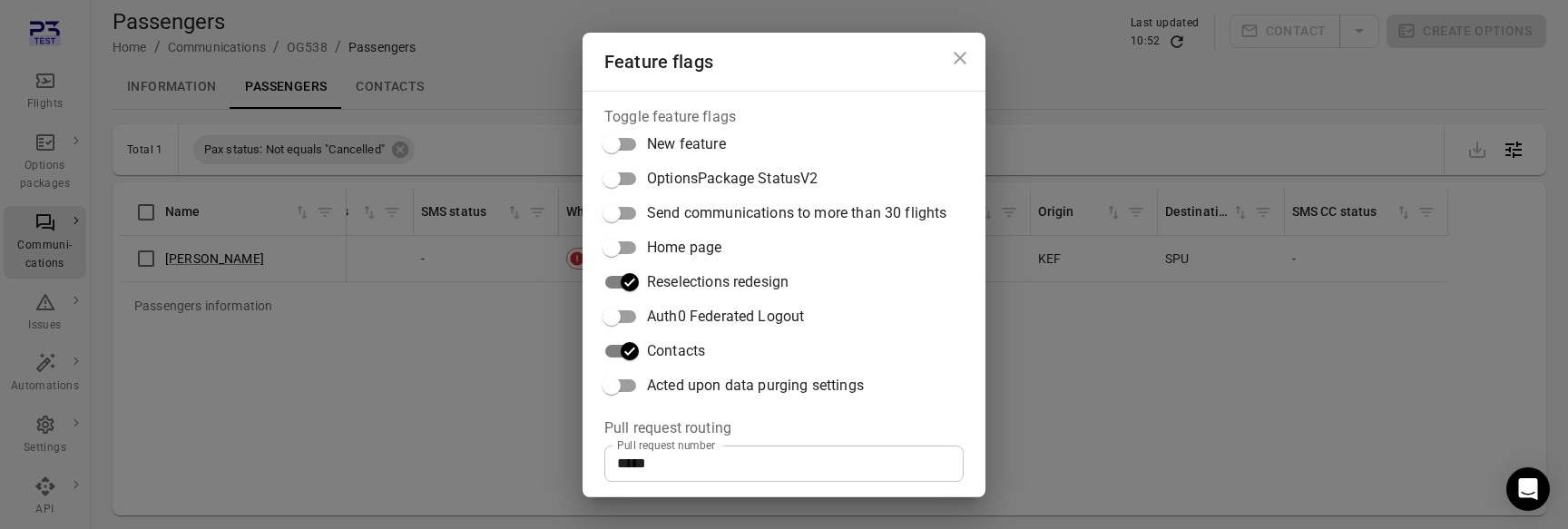
click at [398, 384] on div "Feature flags Toggle feature flags New feature OptionsPackage StatusV2 Send com…" at bounding box center [784, 264] width 1568 height 529
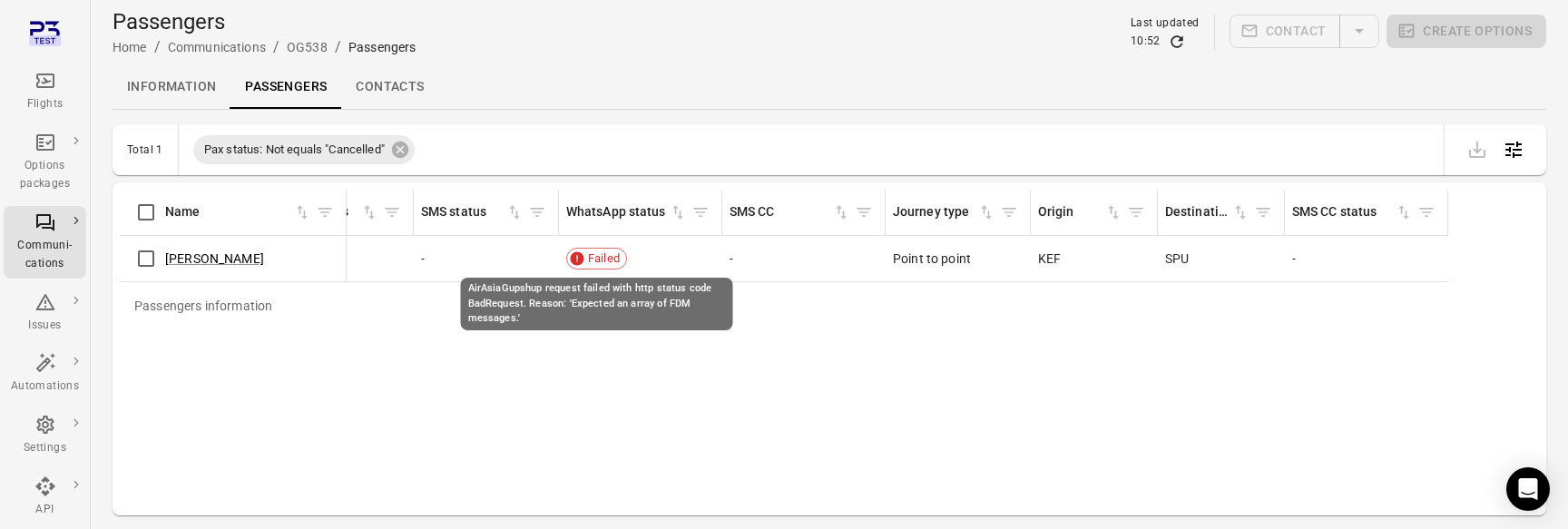
click at [555, 294] on div "AirAsiaGupshup request failed with http status code BadRequest. Reason: 'Expect…" at bounding box center [596, 304] width 272 height 53
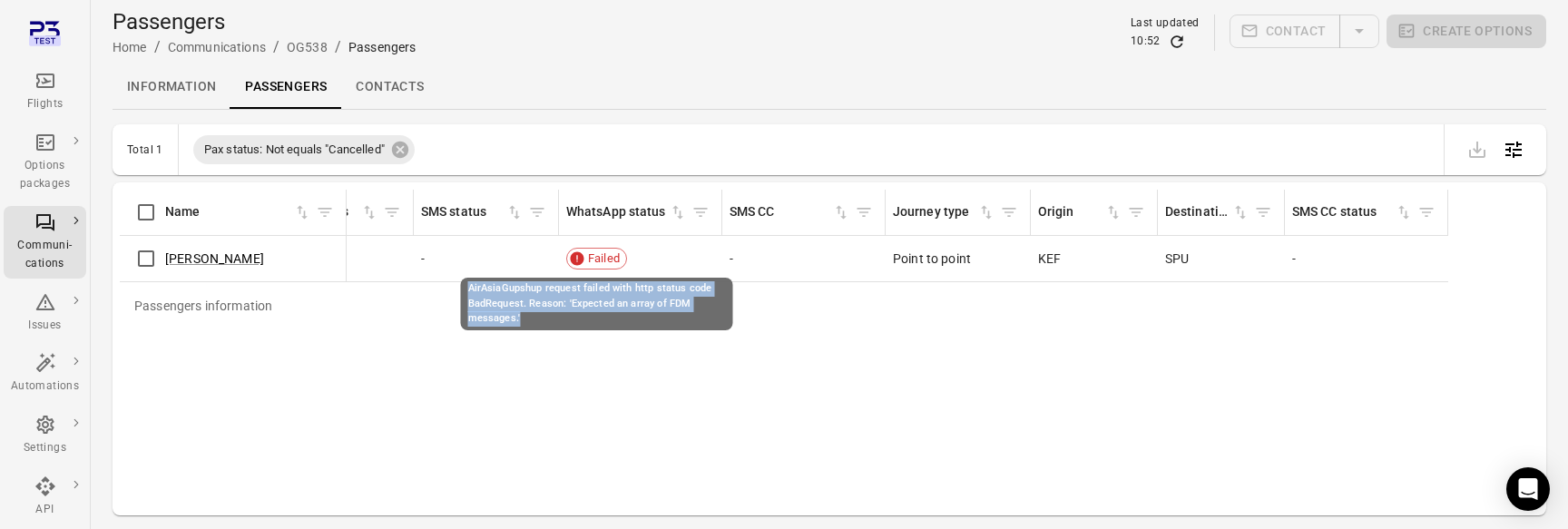
click at [555, 294] on div "AirAsiaGupshup request failed with http status code BadRequest. Reason: 'Expect…" at bounding box center [596, 304] width 272 height 53
copy div "AirAsiaGupshup request failed with http status code BadRequest. Reason: 'Expect…"
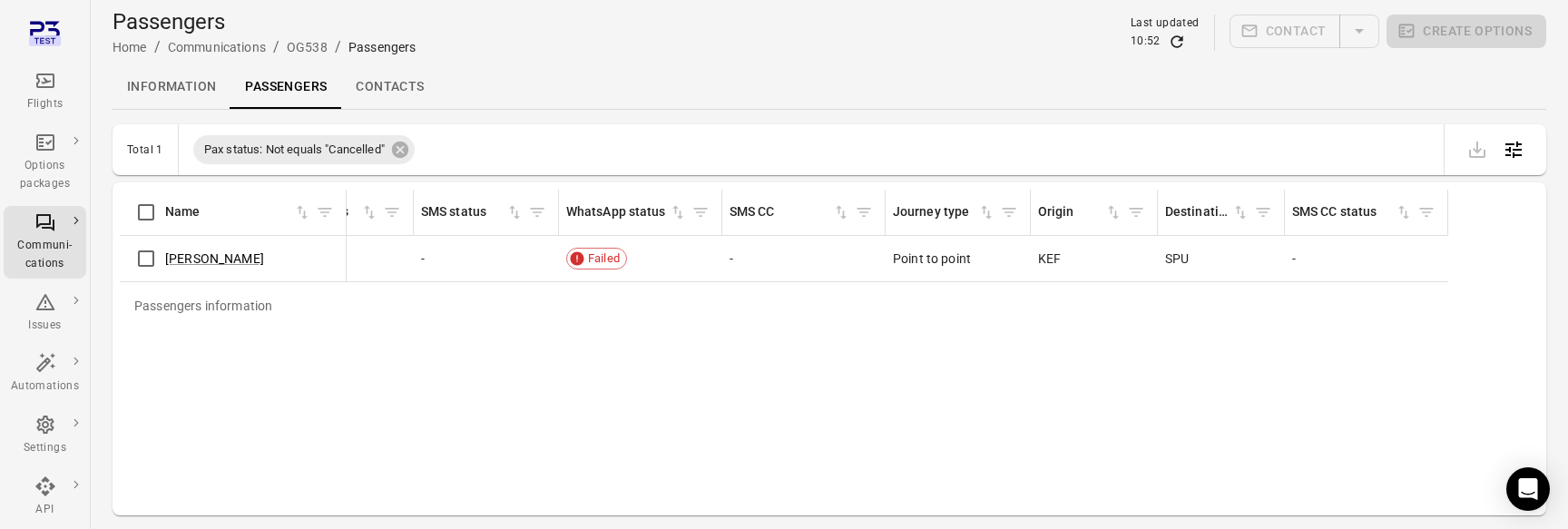
click at [831, 241] on td "-" at bounding box center [803, 259] width 163 height 46
click at [761, 372] on div "Passengers information Name First name Last name Booking Pax status Email Email…" at bounding box center [829, 348] width 1419 height 318
click at [678, 408] on div "Passengers information Name First name Last name Booking Pax status Email Email…" at bounding box center [829, 348] width 1419 height 318
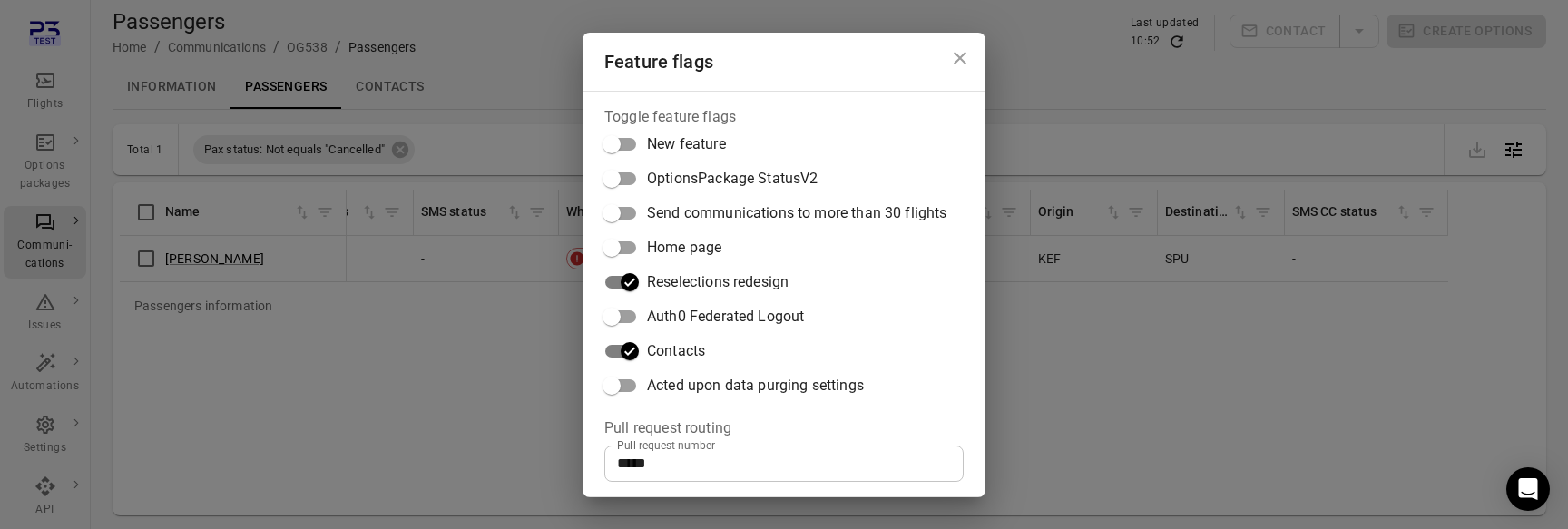
click at [701, 451] on label "Pull request number" at bounding box center [666, 444] width 98 height 15
click at [701, 451] on input "*****" at bounding box center [784, 463] width 360 height 37
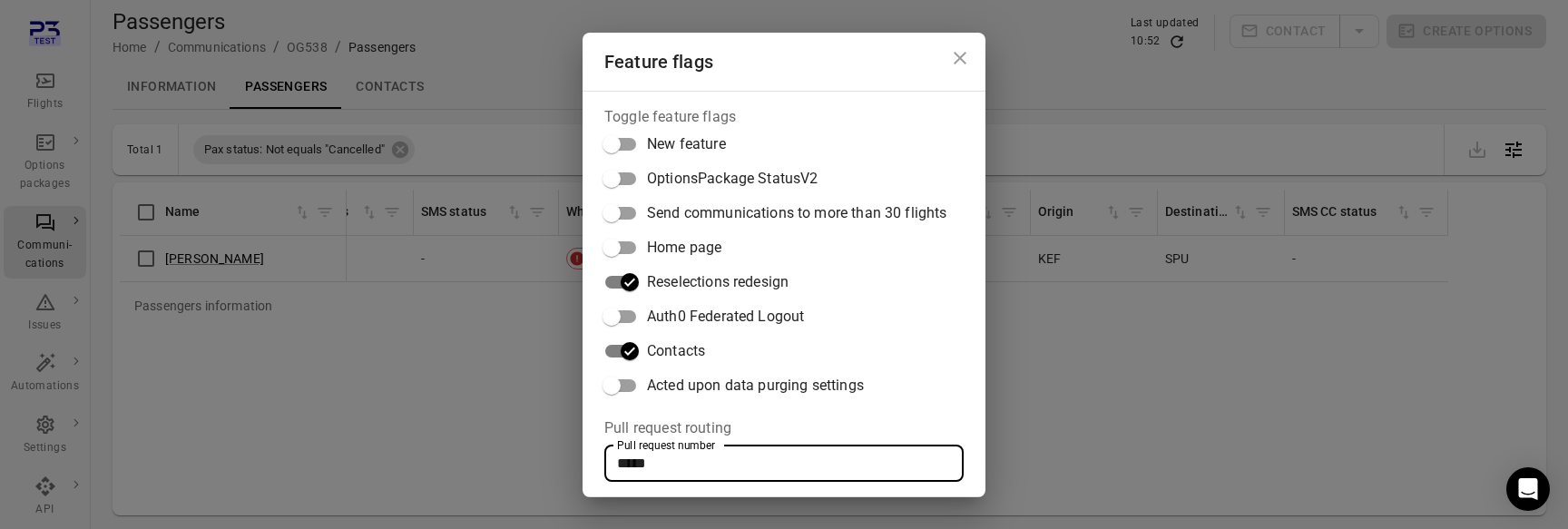
click at [1058, 421] on div "Feature flags Toggle feature flags New feature OptionsPackage StatusV2 Send com…" at bounding box center [784, 264] width 1568 height 529
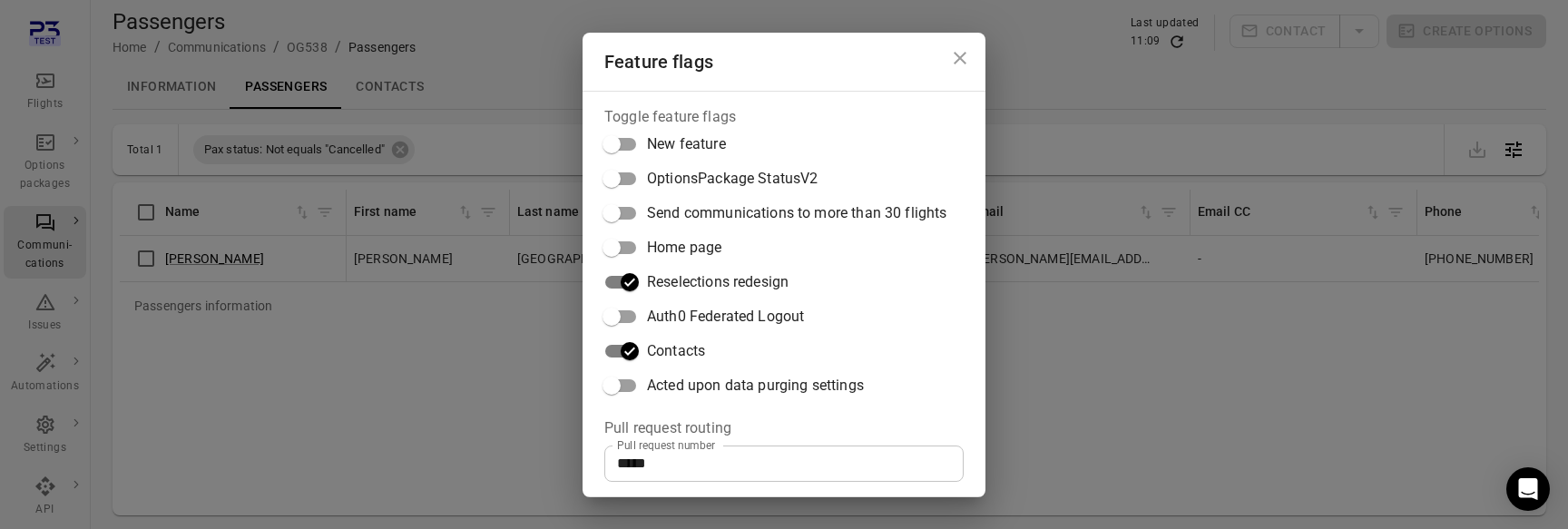
click at [1058, 421] on div "Feature flags Toggle feature flags New feature OptionsPackage StatusV2 Send com…" at bounding box center [784, 264] width 1568 height 529
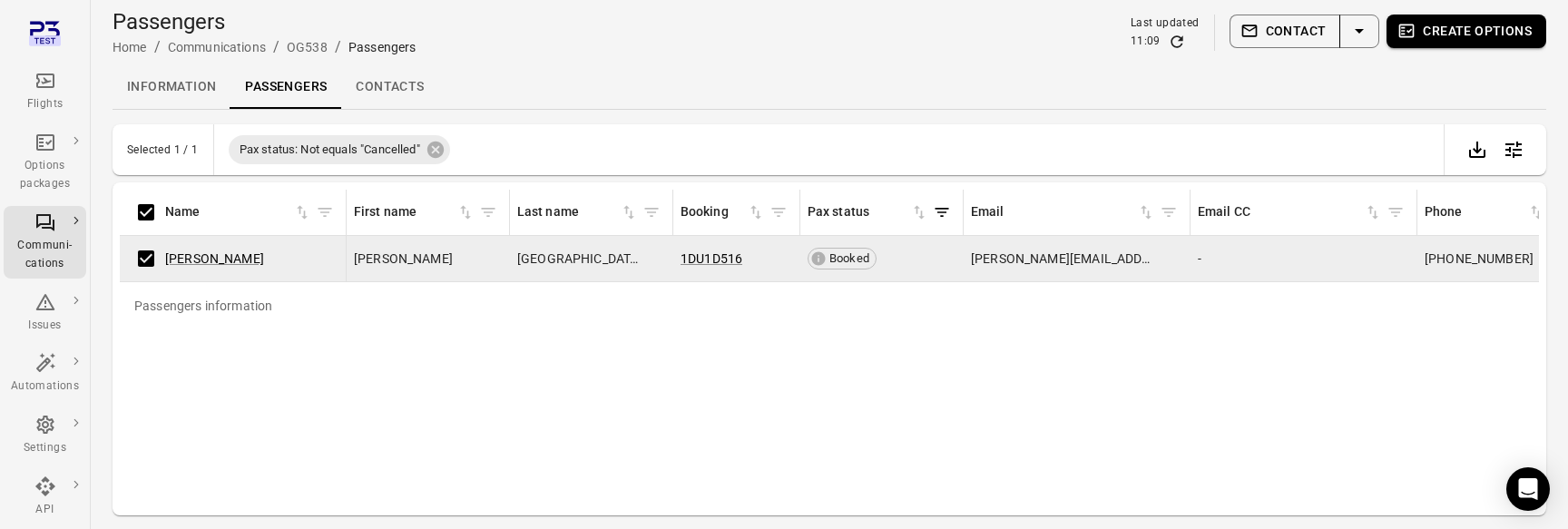
click at [1294, 38] on button "Contact" at bounding box center [1285, 31] width 112 height 34
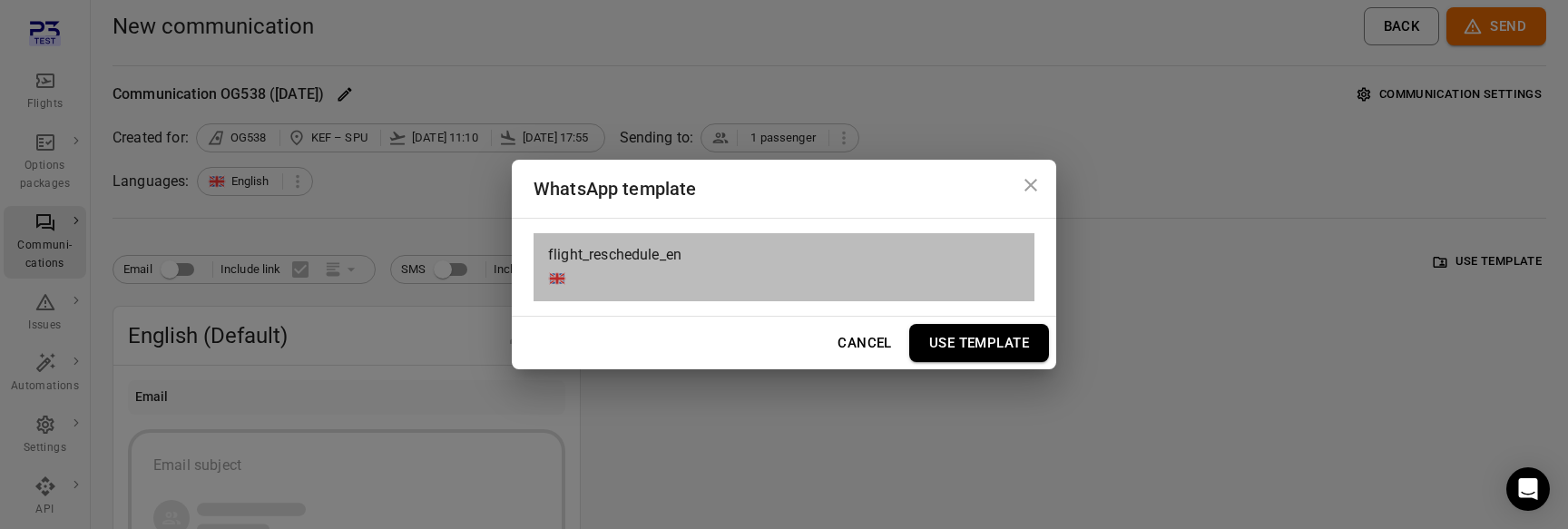
click at [801, 264] on div "flight_reschedule_en" at bounding box center [784, 267] width 501 height 68
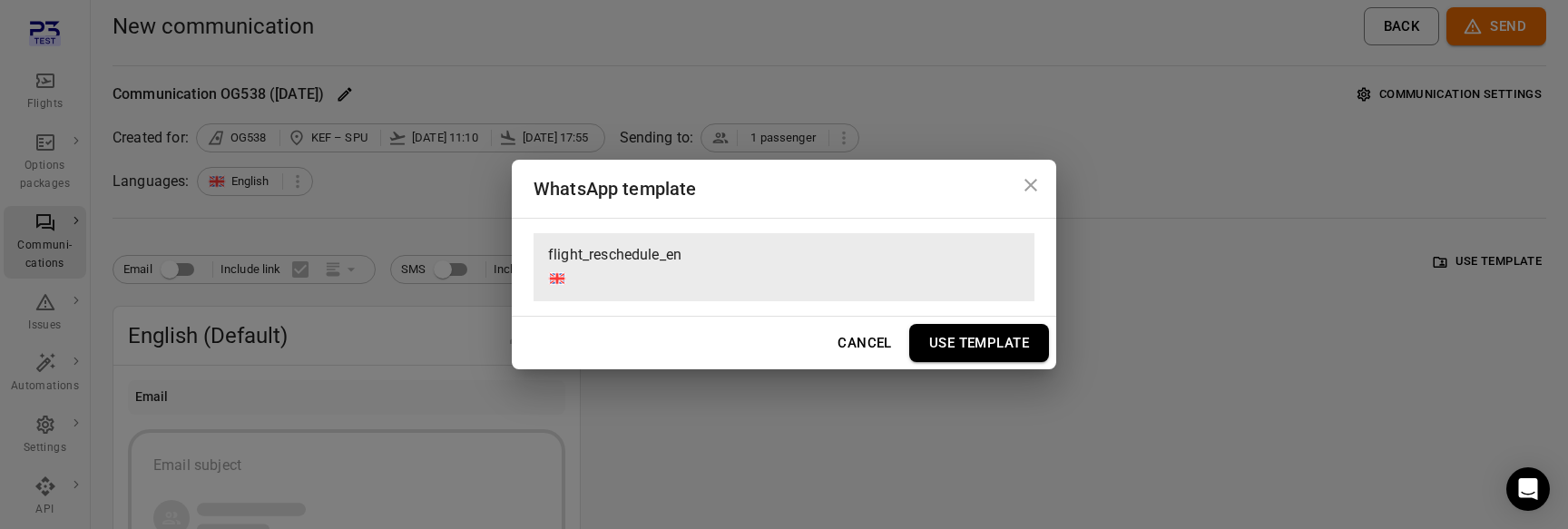
click at [988, 335] on button "Use Template" at bounding box center [978, 343] width 139 height 38
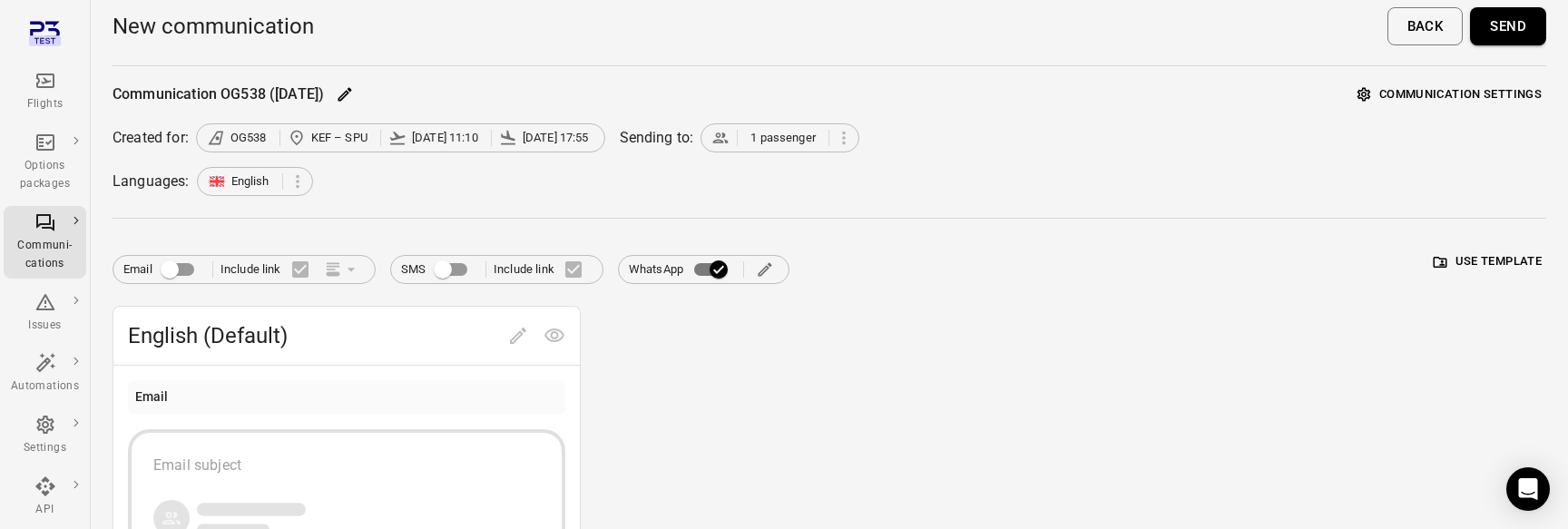
click at [1511, 32] on button "Send" at bounding box center [1508, 26] width 76 height 38
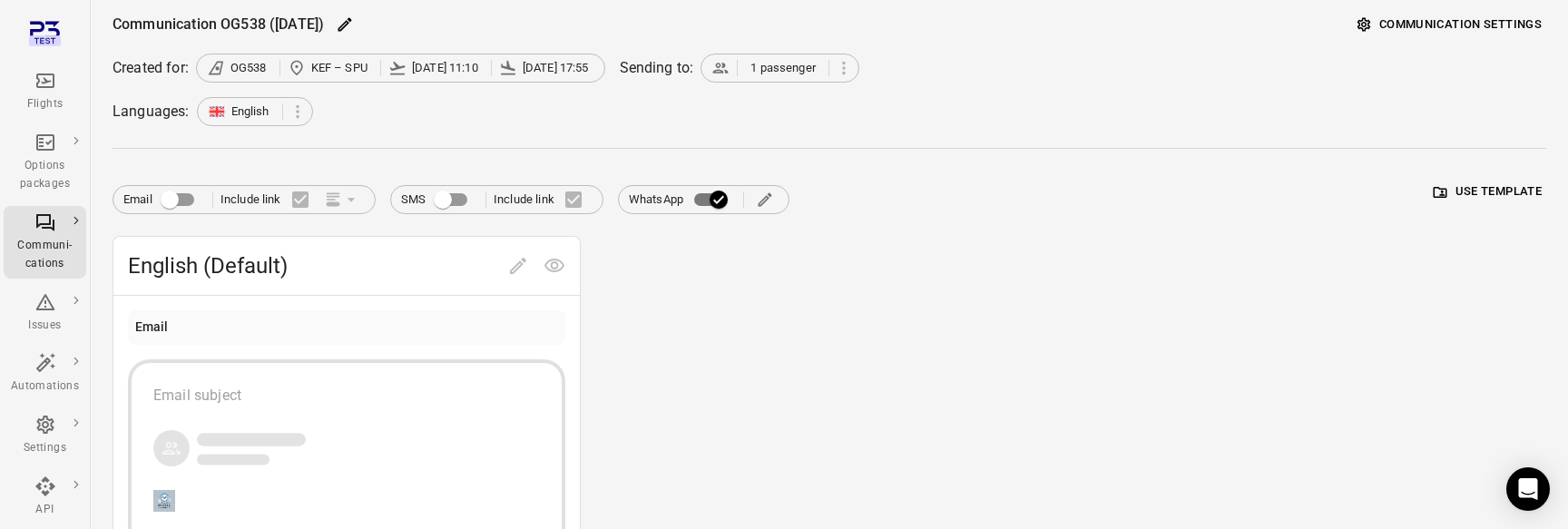
scroll to position [85, 0]
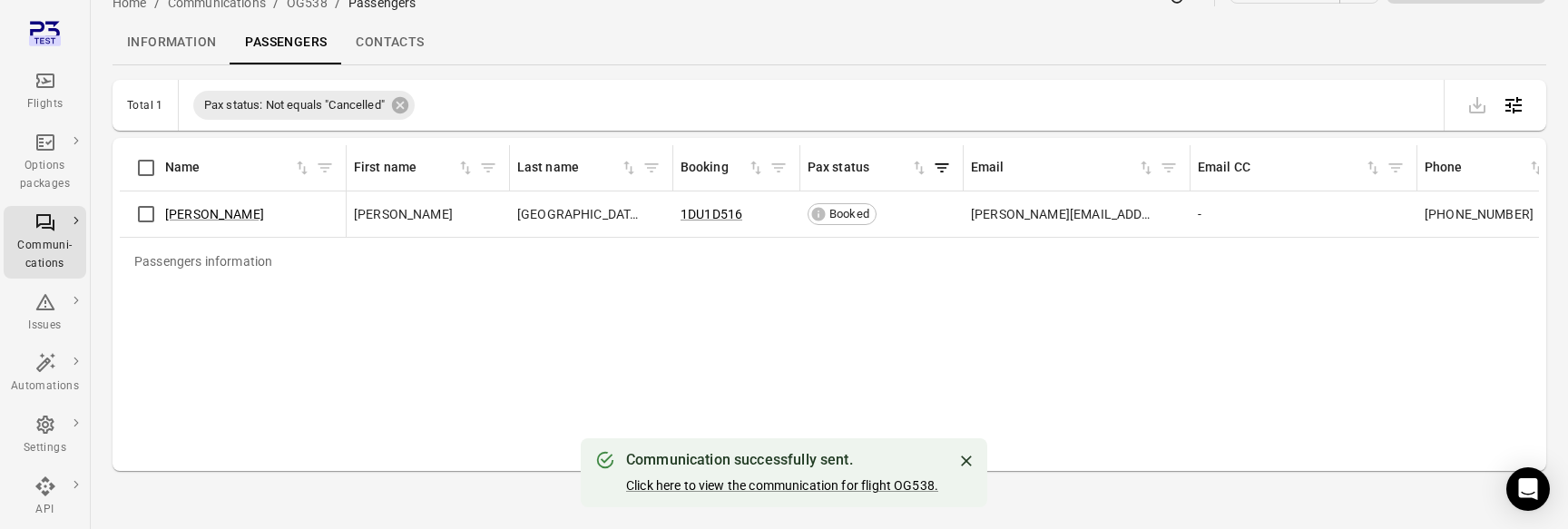
scroll to position [46, 0]
click at [736, 482] on link "Click here to view the communication for flight OG538." at bounding box center [782, 485] width 312 height 14
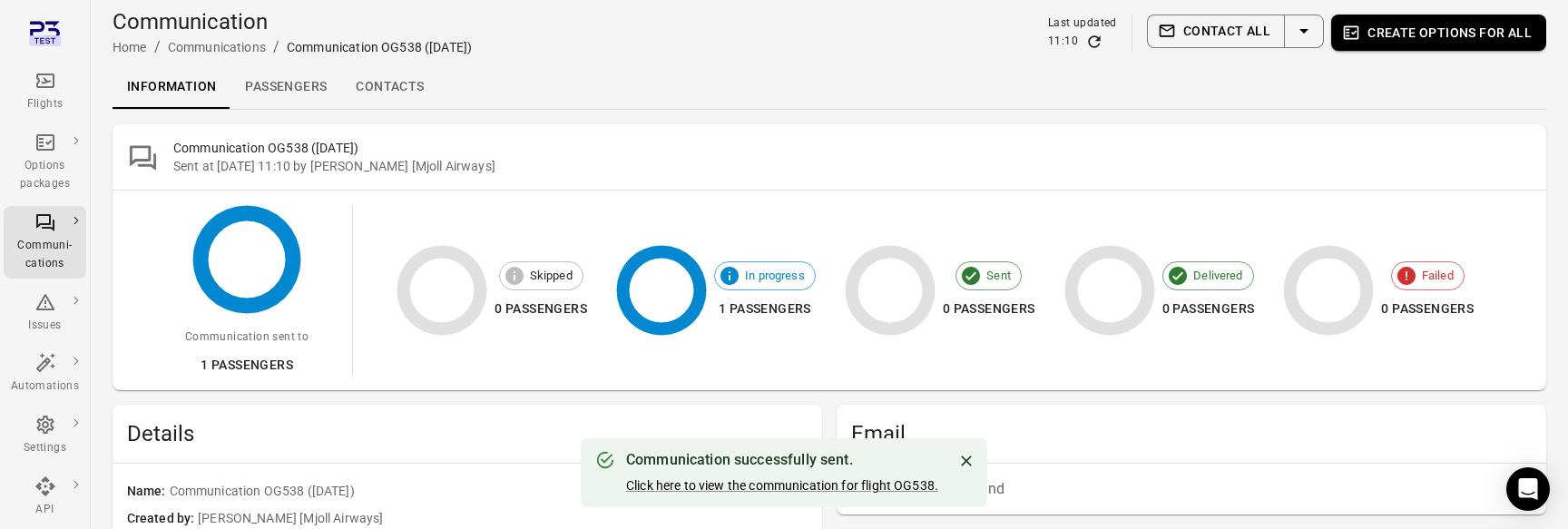
click at [315, 88] on link "Passengers" at bounding box center [286, 87] width 111 height 43
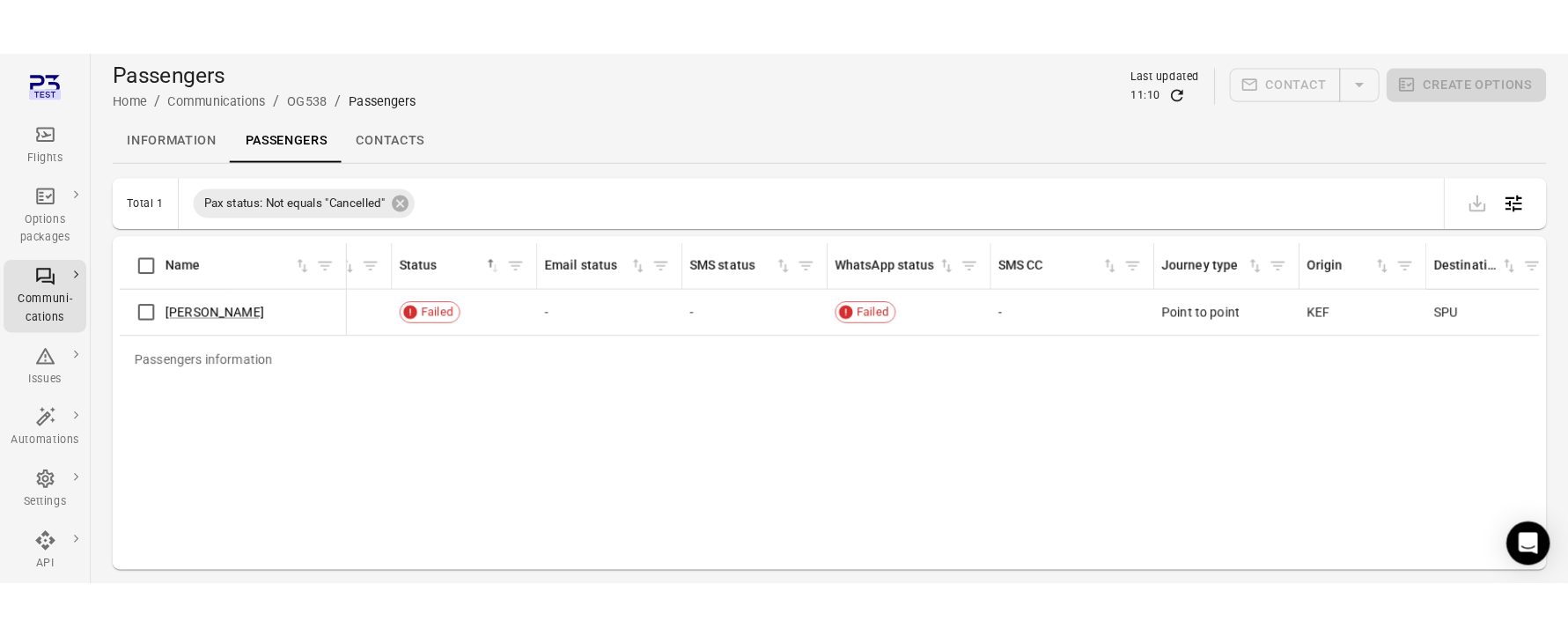
scroll to position [0, 1148]
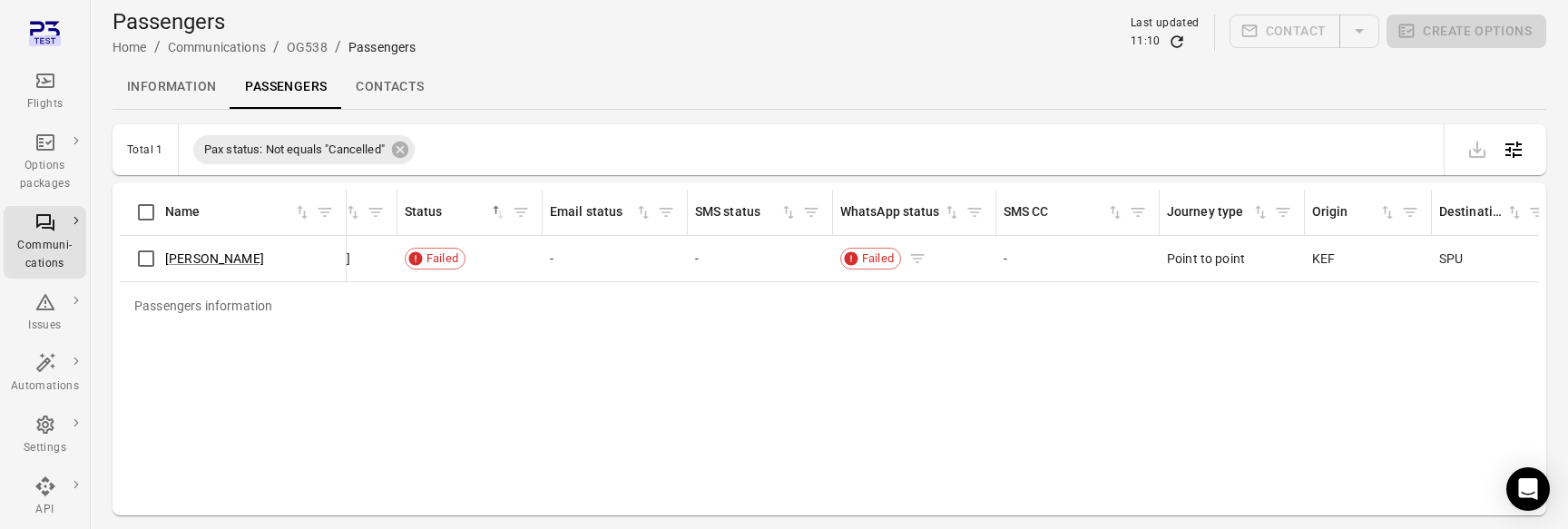
click at [884, 260] on span "Failed" at bounding box center [878, 258] width 44 height 18
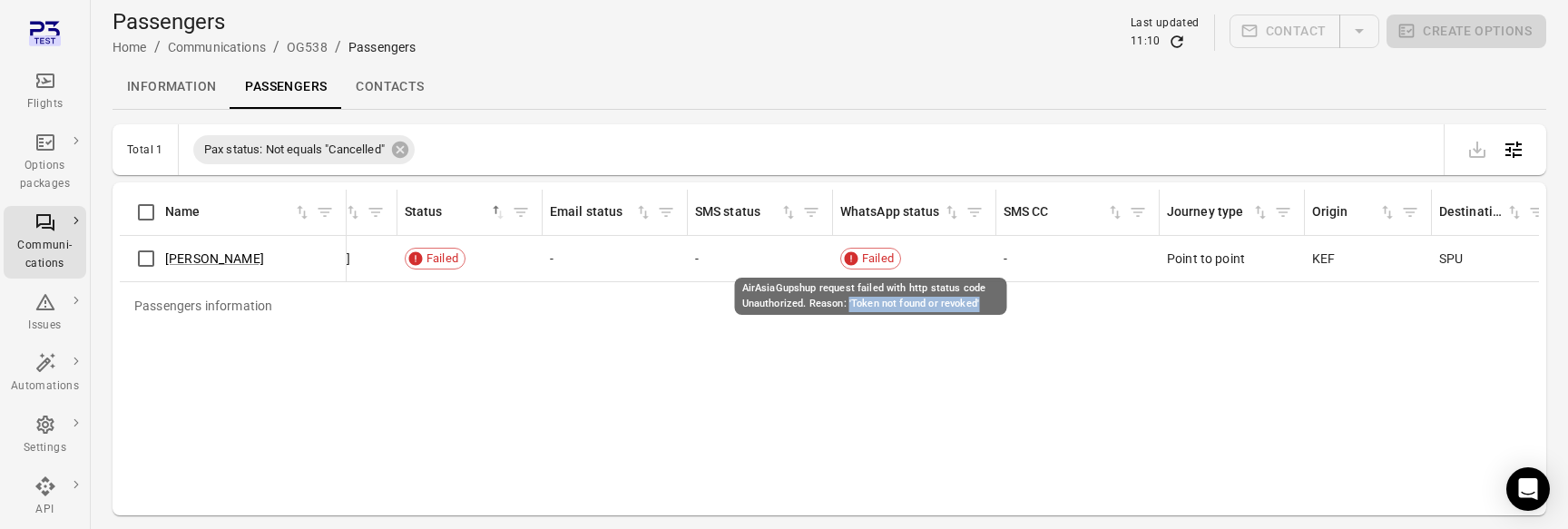
drag, startPoint x: 849, startPoint y: 305, endPoint x: 979, endPoint y: 303, distance: 130.0
click at [979, 303] on div "AirAsiaGupshup request failed with http status code Unauthorized. Reason: 'Toke…" at bounding box center [870, 297] width 272 height 38
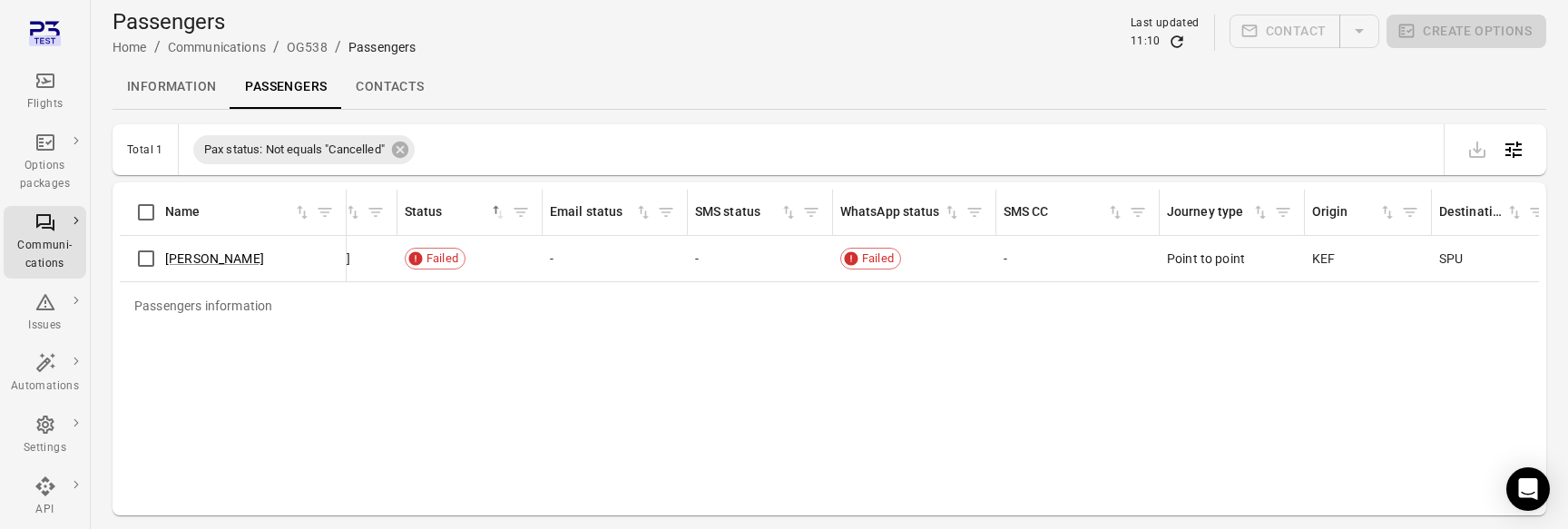
click at [798, 411] on div "Passengers information Name First name Last name Booking Pax status Email Email…" at bounding box center [829, 348] width 1419 height 318
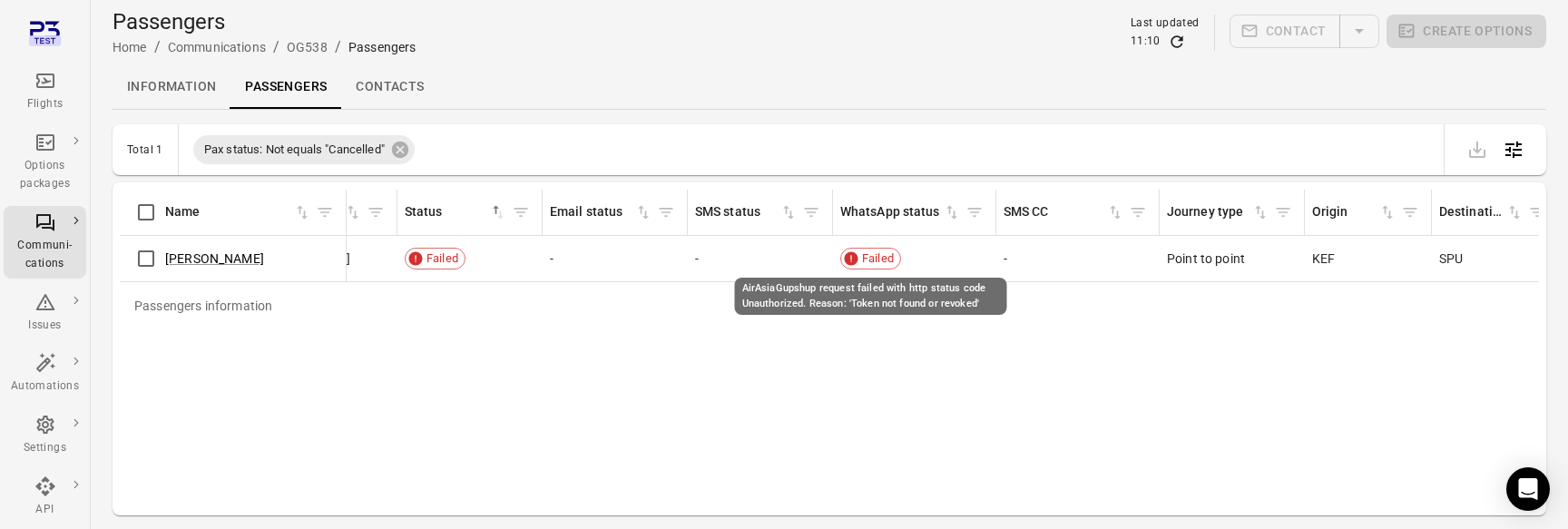
click at [975, 300] on div "AirAsiaGupshup request failed with http status code Unauthorized. Reason: 'Toke…" at bounding box center [870, 297] width 272 height 38
click at [888, 299] on div "AirAsiaGupshup request failed with http status code Unauthorized. Reason: 'Toke…" at bounding box center [870, 297] width 272 height 38
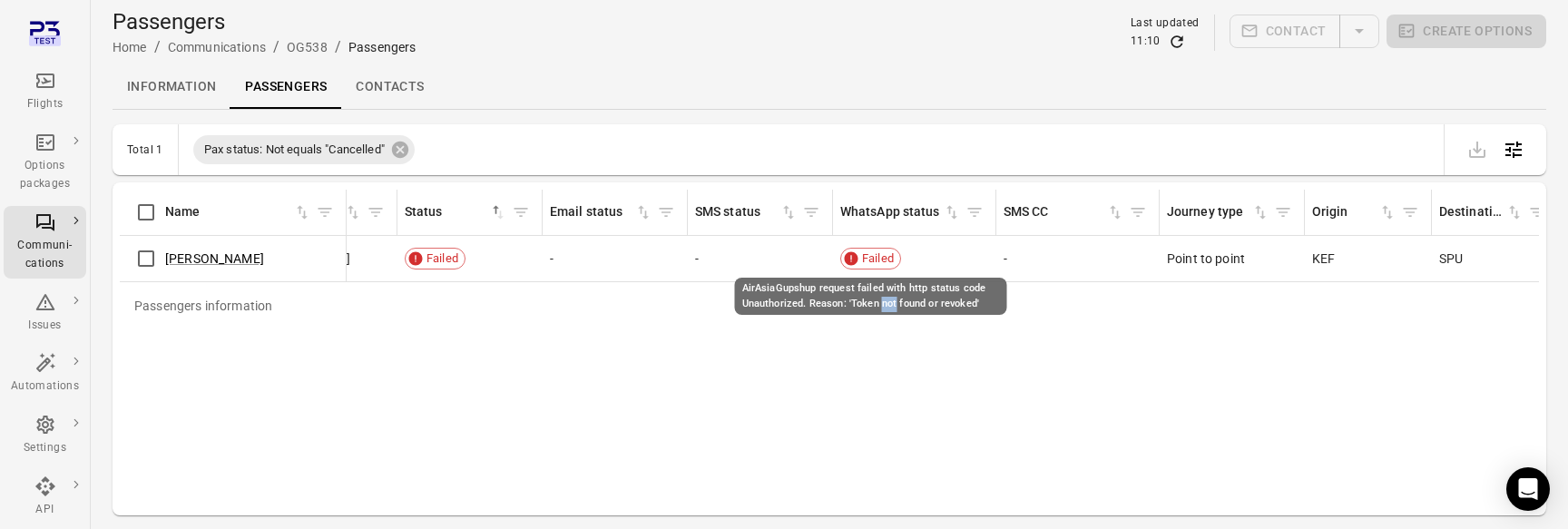
click at [888, 299] on div "AirAsiaGupshup request failed with http status code Unauthorized. Reason: 'Toke…" at bounding box center [870, 297] width 272 height 38
copy div "AirAsiaGupshup request failed with http status code Unauthorized. Reason: 'Toke…"
click at [951, 303] on div "AirAsiaGupshup request failed with http status code Unauthorized. Reason: 'Toke…" at bounding box center [870, 297] width 272 height 38
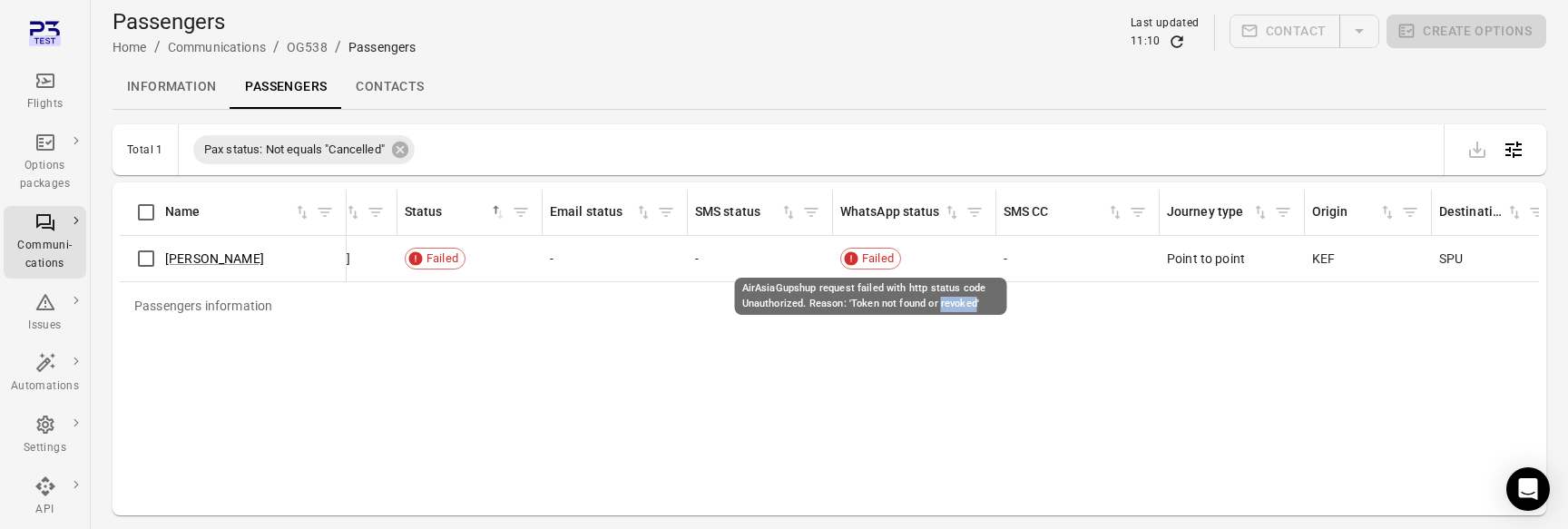
click at [951, 303] on div "AirAsiaGupshup request failed with http status code Unauthorized. Reason: 'Toke…" at bounding box center [870, 297] width 272 height 38
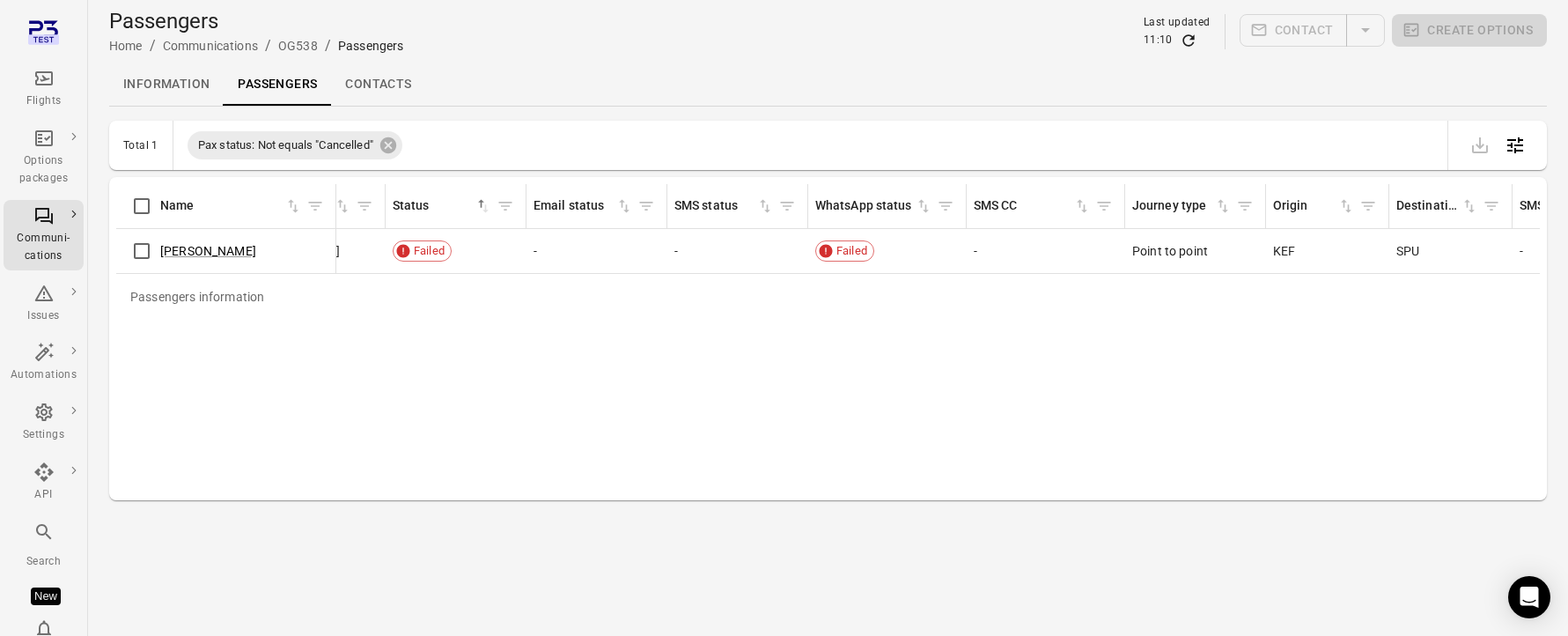
click at [773, 445] on div "Passengers information Name First name Last name Booking Pax status Email Email…" at bounding box center [828, 338] width 1424 height 309
